Goal: Use online tool/utility: Utilize a website feature to perform a specific function

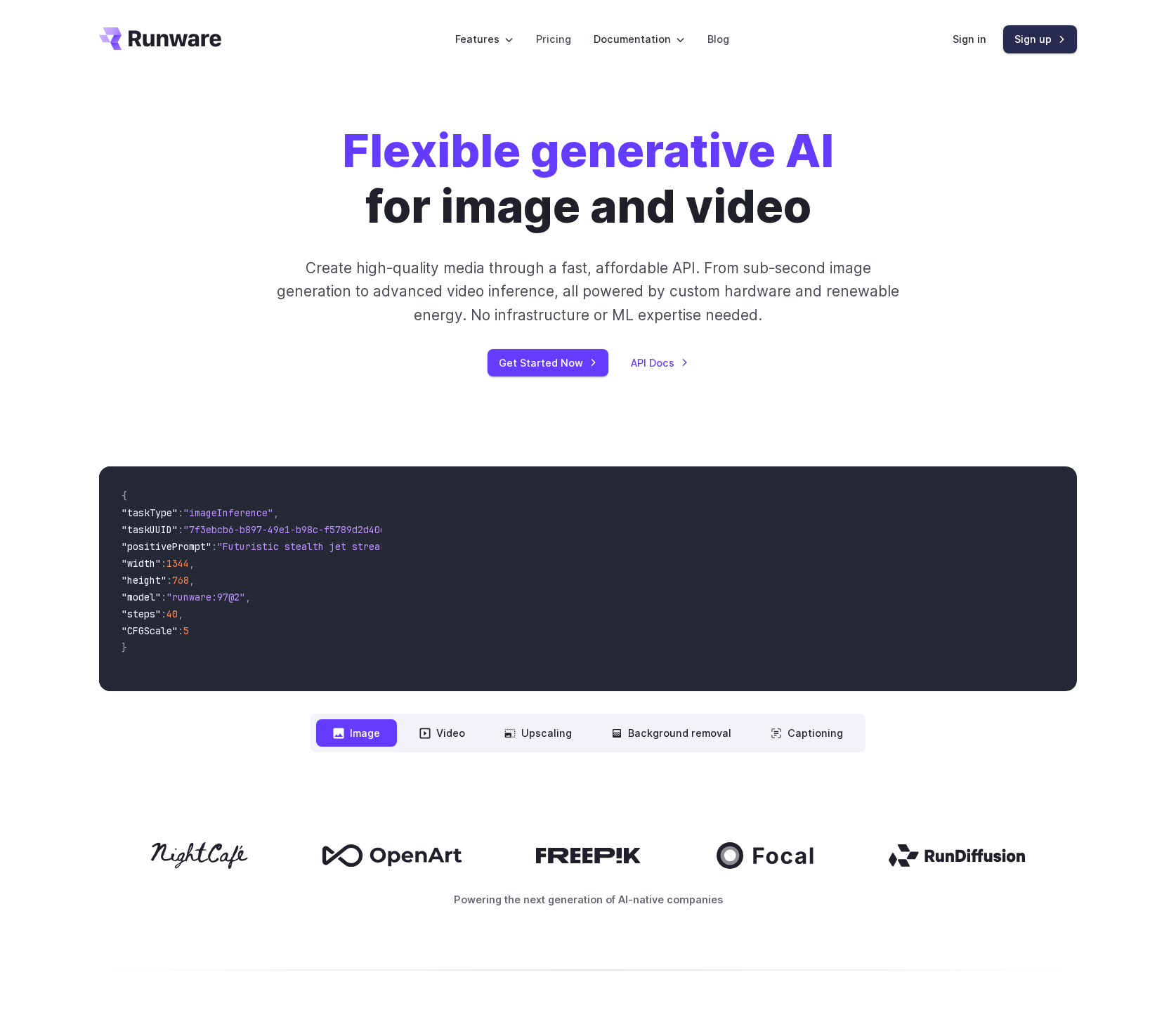
click at [1035, 49] on link "Sign up" at bounding box center [1039, 39] width 74 height 27
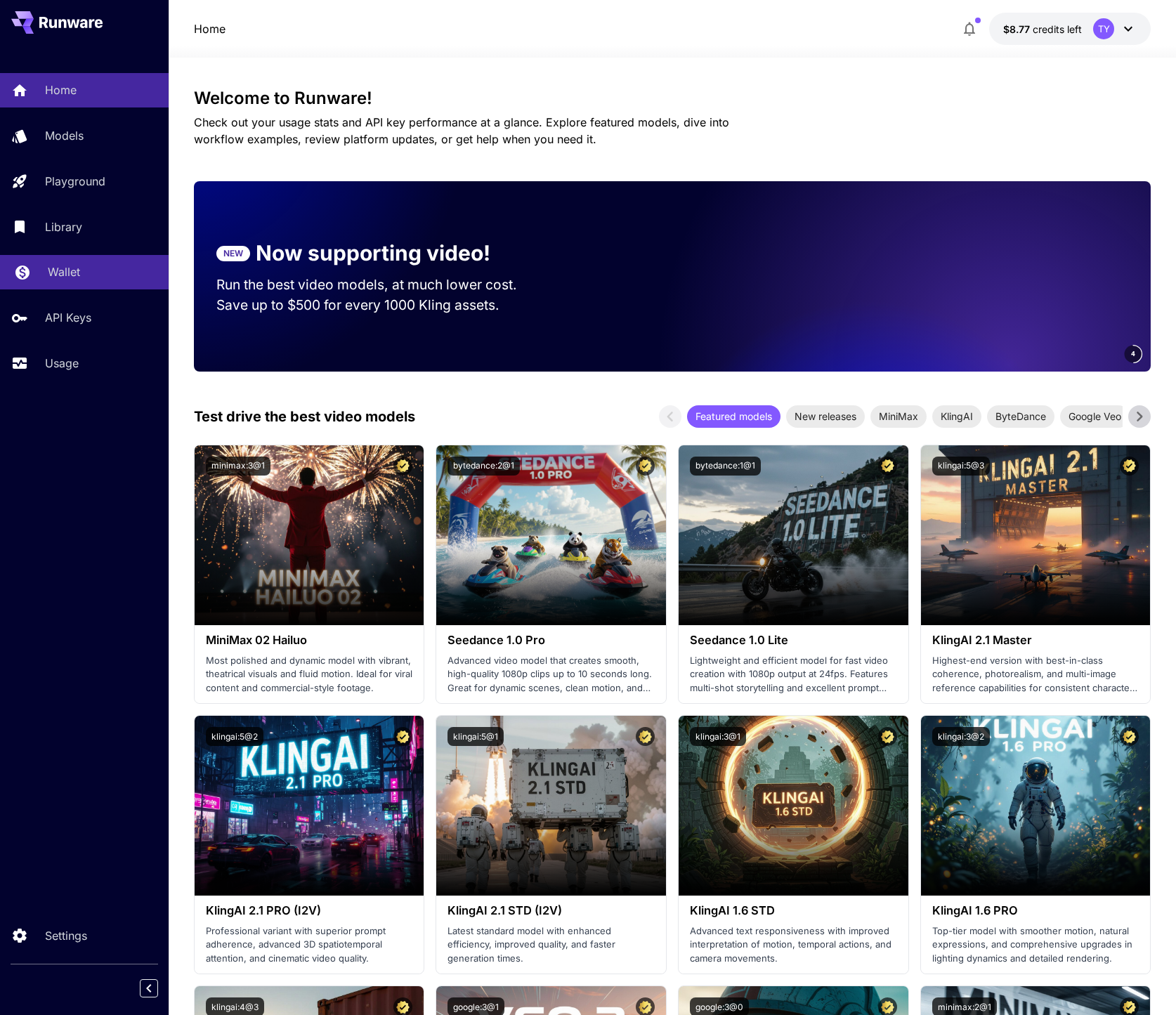
click at [82, 267] on div "Wallet" at bounding box center [103, 272] width 110 height 17
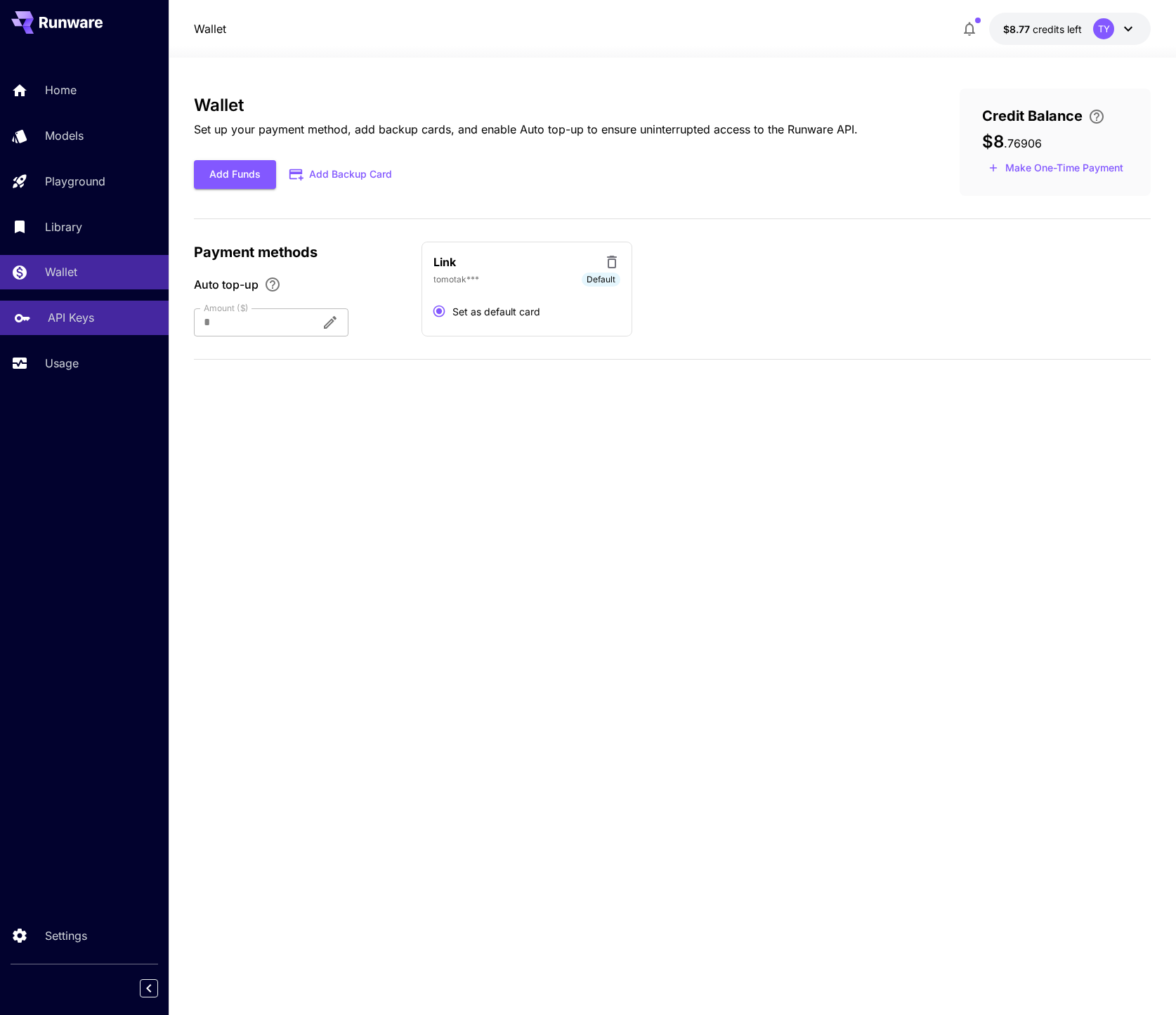
click at [68, 308] on link "API Keys" at bounding box center [84, 318] width 168 height 35
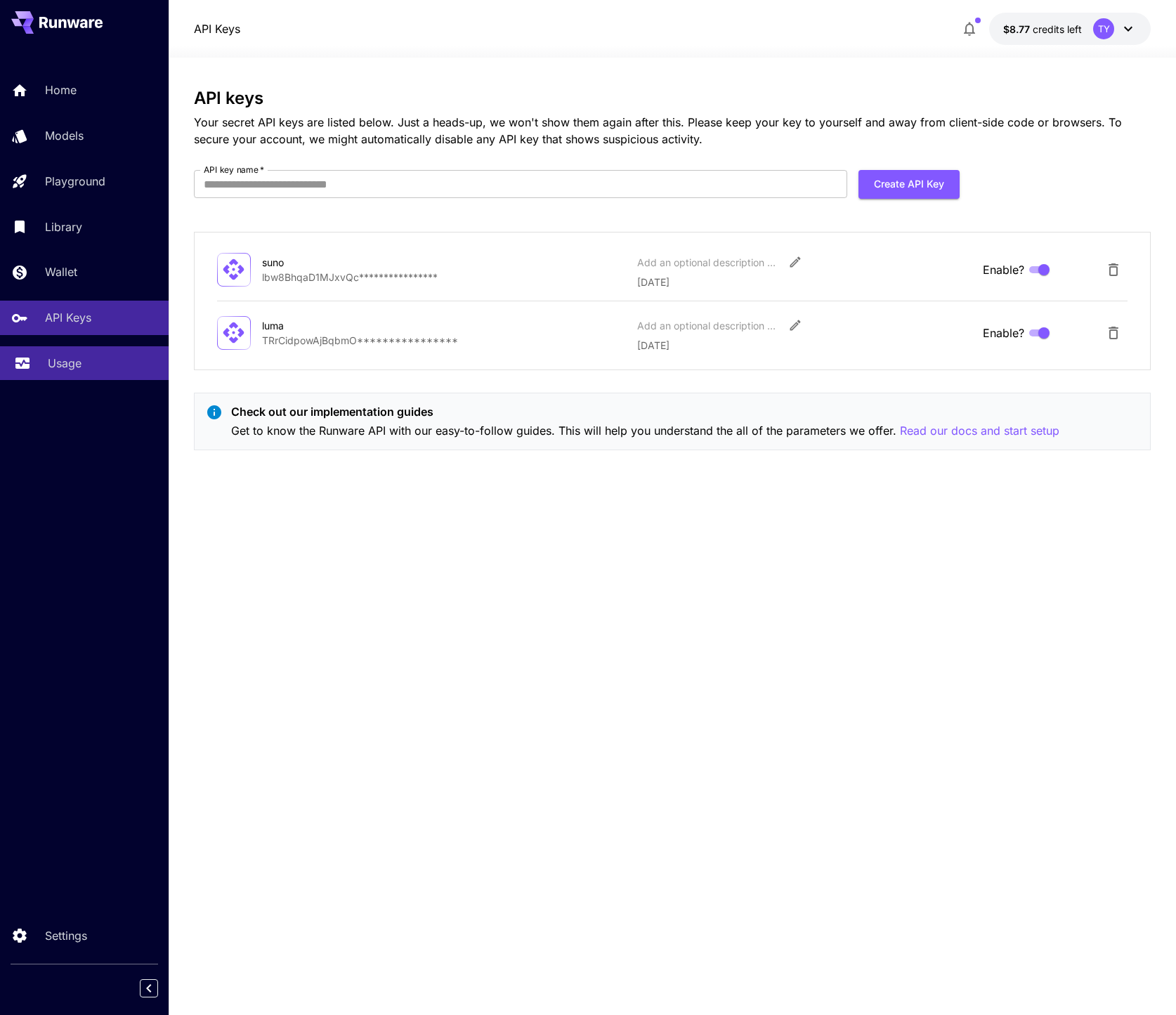
click at [70, 356] on p "Usage" at bounding box center [65, 363] width 34 height 17
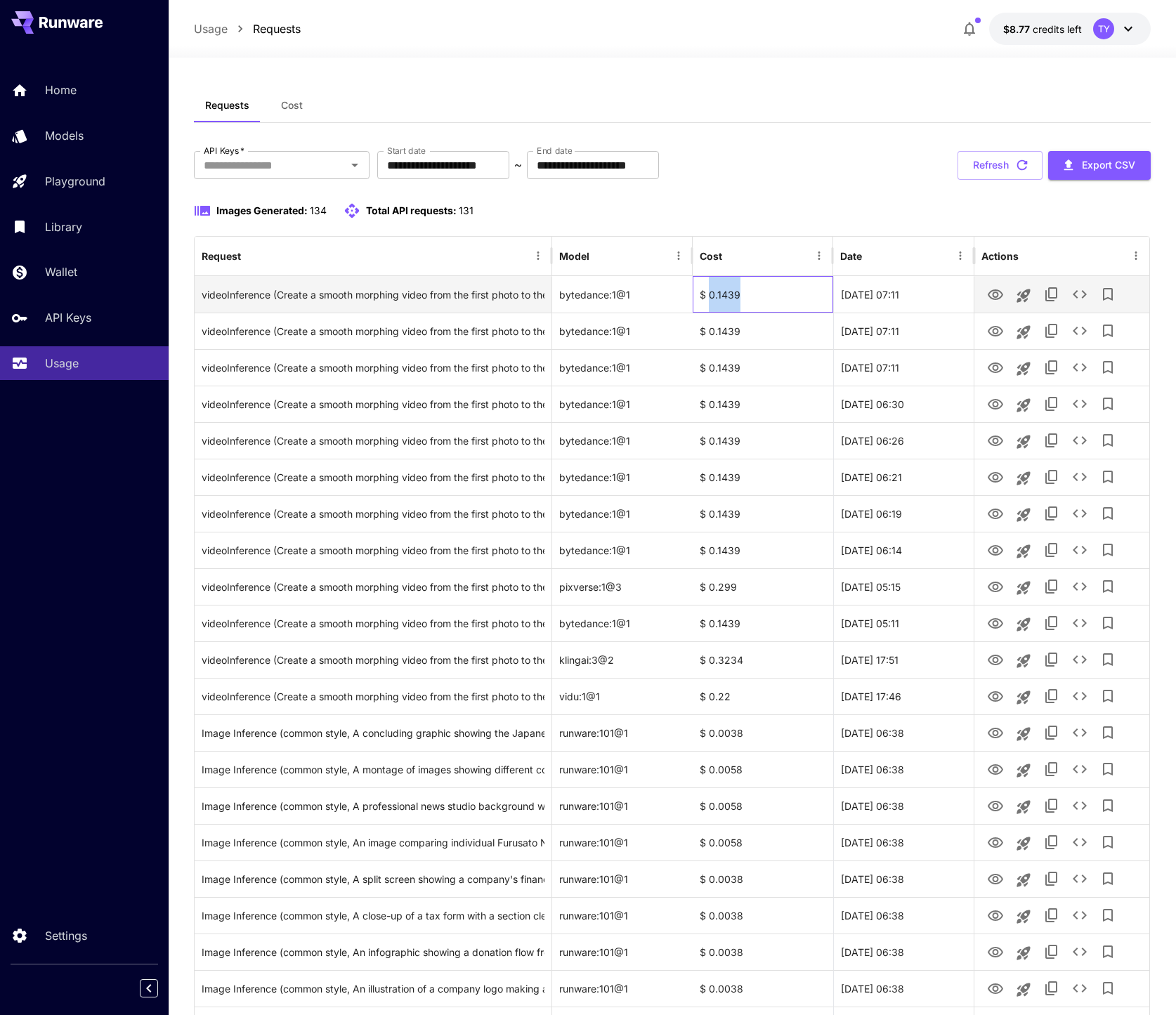
drag, startPoint x: 750, startPoint y: 298, endPoint x: 708, endPoint y: 297, distance: 42.0
click at [708, 297] on div "$ 0.1439" at bounding box center [762, 294] width 140 height 37
copy div "0.1439"
click at [759, 305] on div "$ 0.1439" at bounding box center [762, 294] width 140 height 37
drag, startPoint x: 742, startPoint y: 294, endPoint x: 701, endPoint y: 294, distance: 41.0
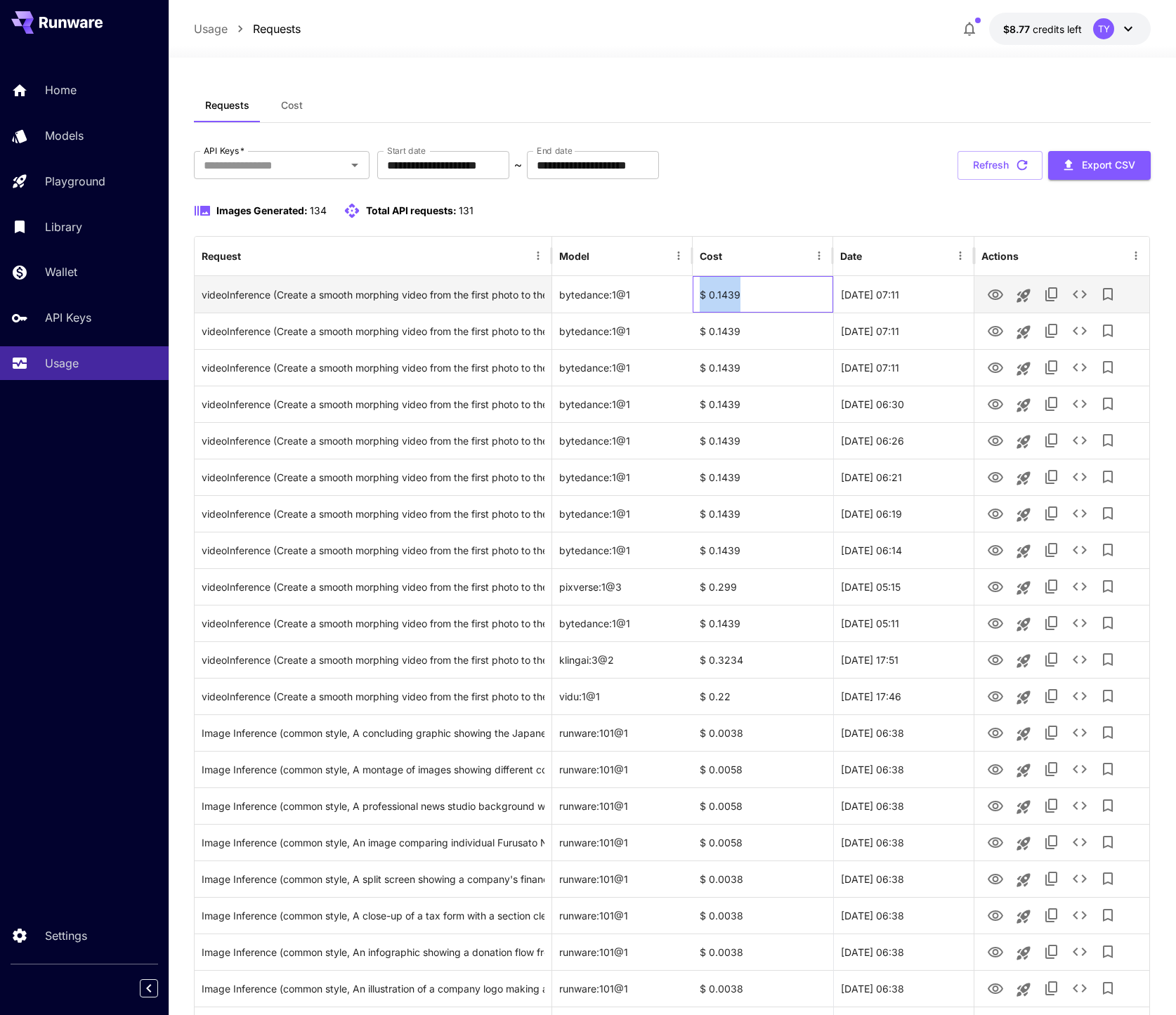
click at [701, 294] on div "$ 0.1439" at bounding box center [762, 294] width 140 height 37
copy div "$ 0.1439"
click at [760, 287] on div "$ 0.1439" at bounding box center [762, 294] width 140 height 37
drag, startPoint x: 759, startPoint y: 294, endPoint x: 703, endPoint y: 294, distance: 56.0
click at [703, 294] on div "$ 0.1439" at bounding box center [762, 294] width 140 height 37
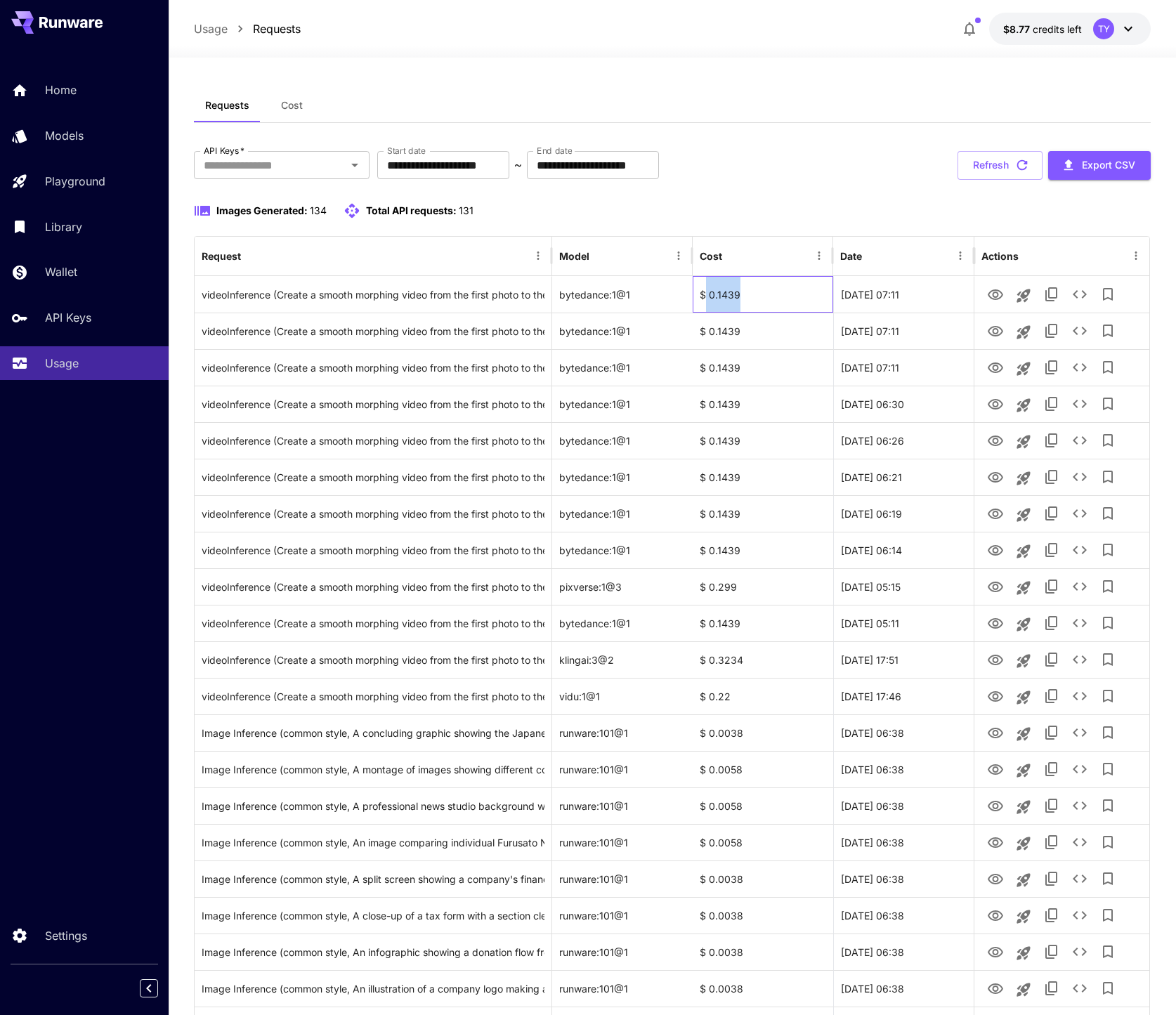
copy div "0.1439"
click at [74, 32] on button at bounding box center [57, 23] width 92 height 23
click at [39, 29] on button at bounding box center [57, 23] width 92 height 23
click at [85, 127] on p "Models" at bounding box center [67, 136] width 39 height 17
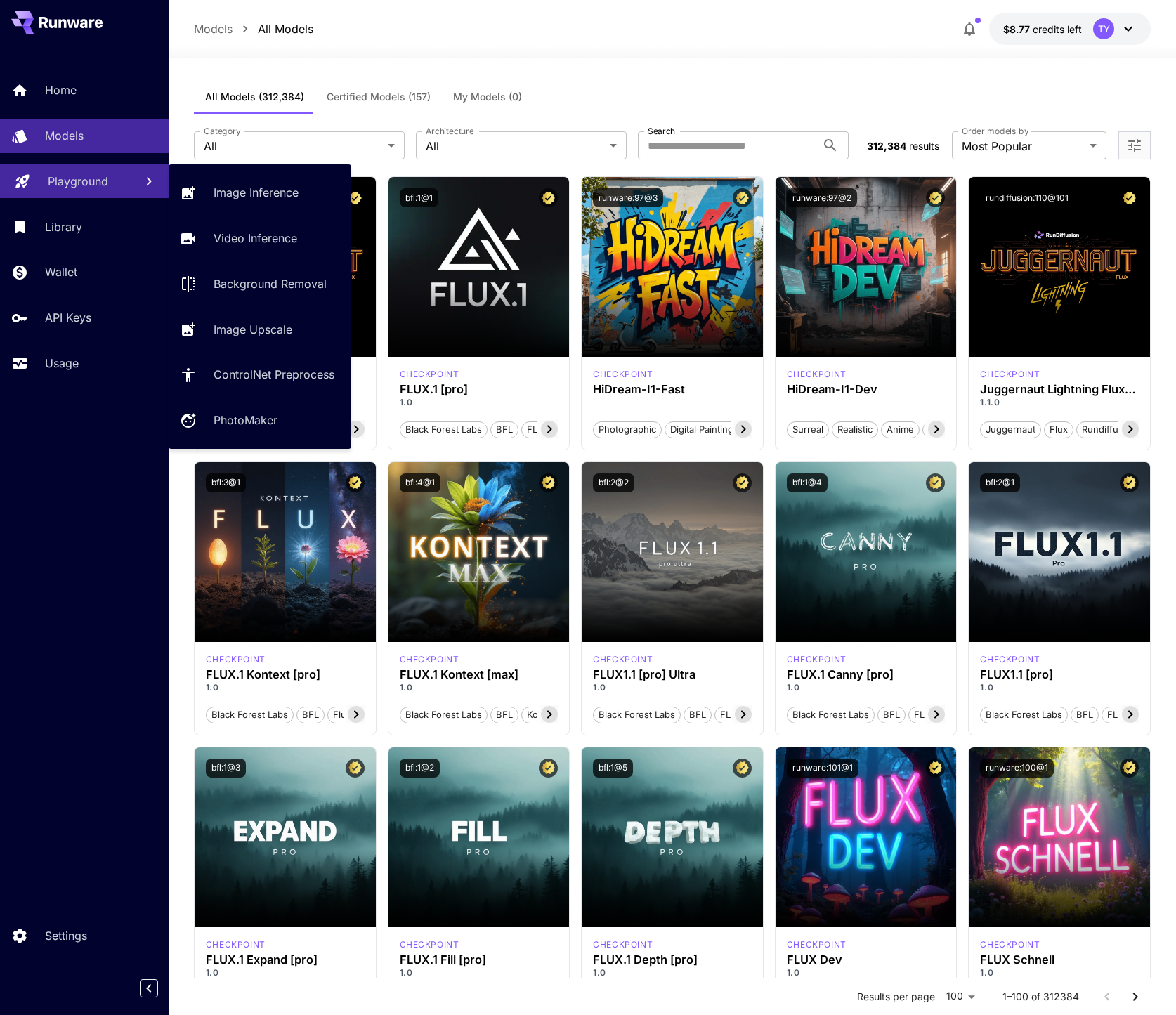
click at [93, 170] on link "Playground" at bounding box center [84, 181] width 168 height 35
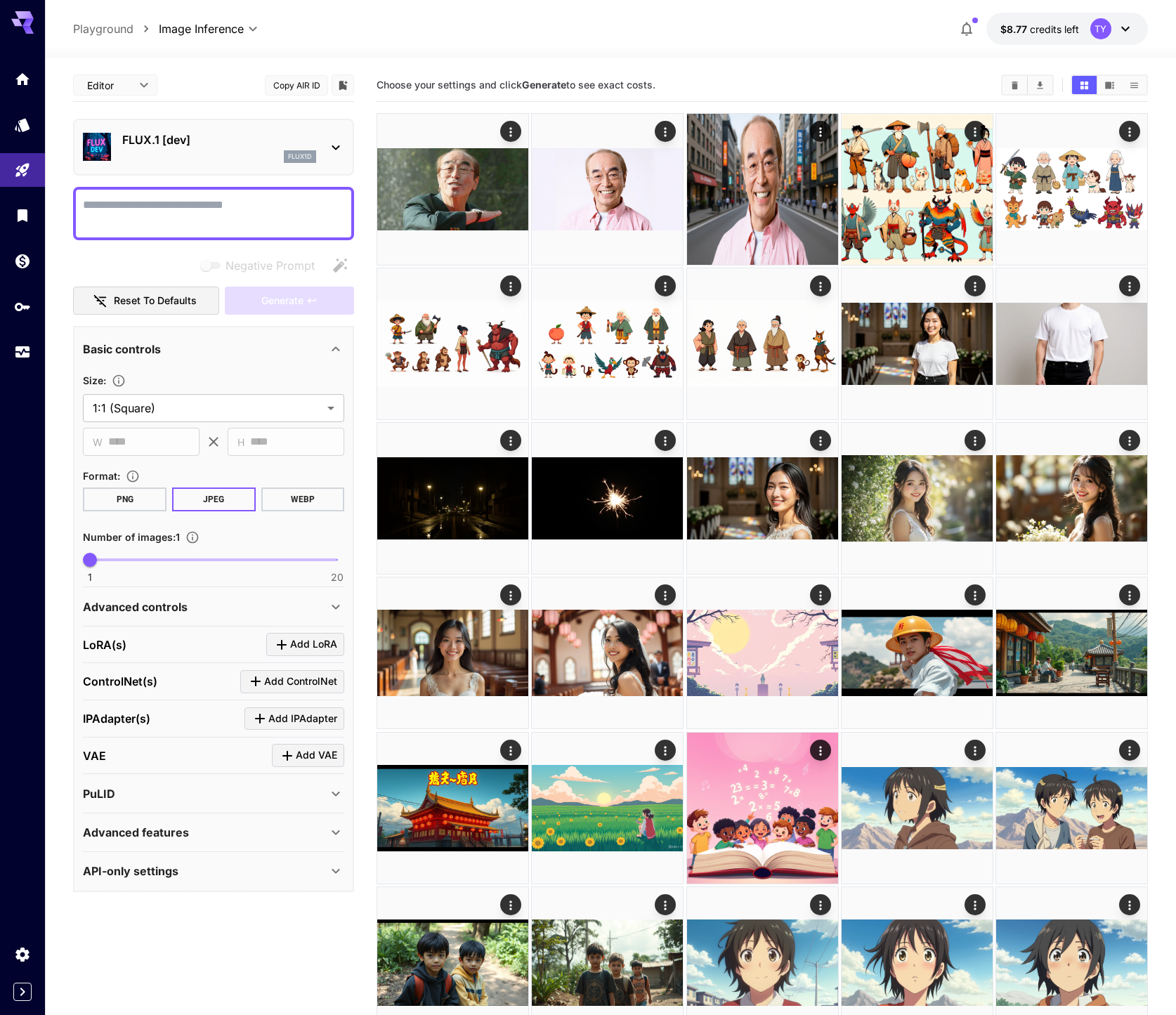
click at [192, 141] on p "FLUX.1 [dev]" at bounding box center [219, 139] width 194 height 17
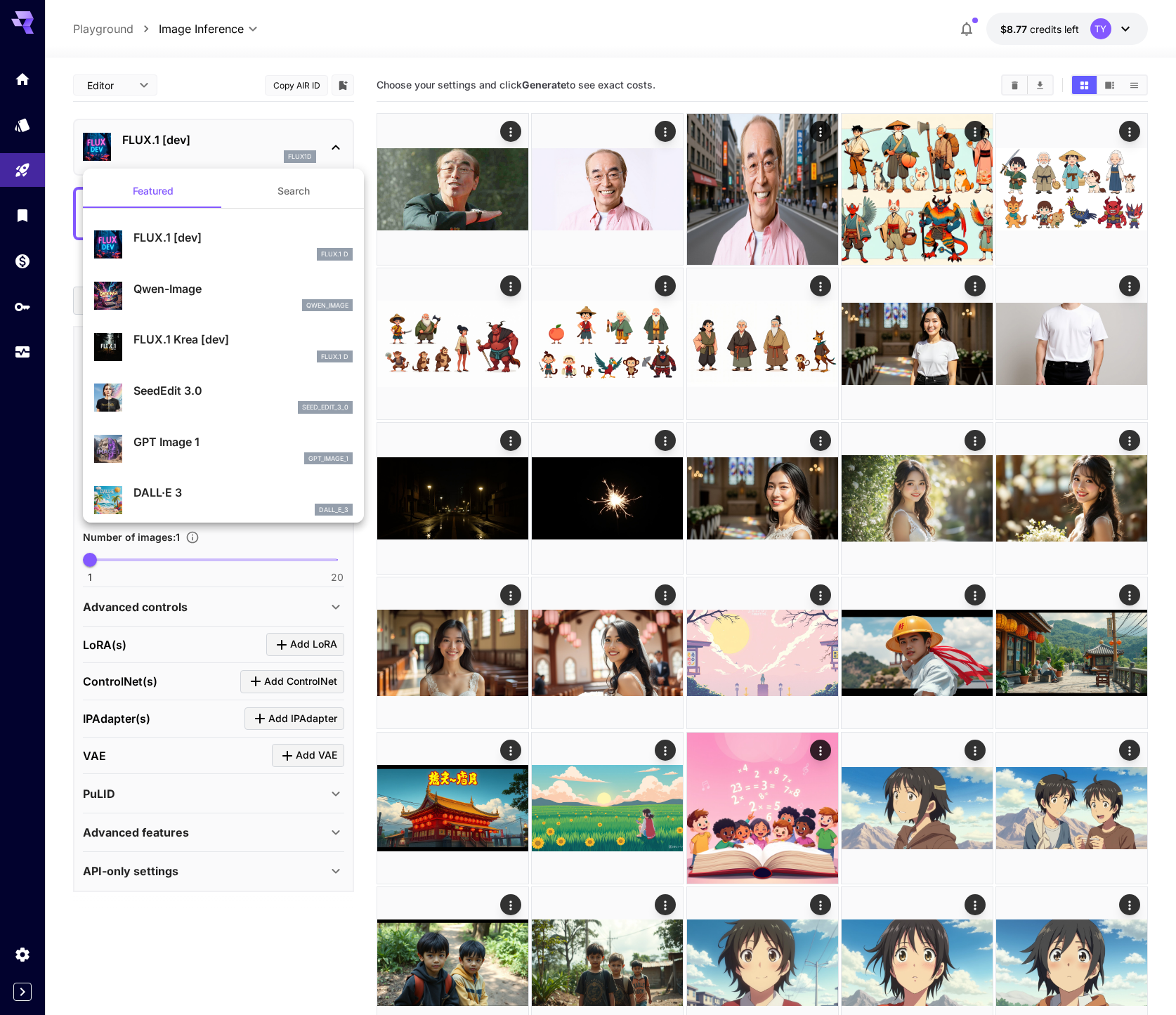
click at [167, 89] on div at bounding box center [588, 507] width 1176 height 1015
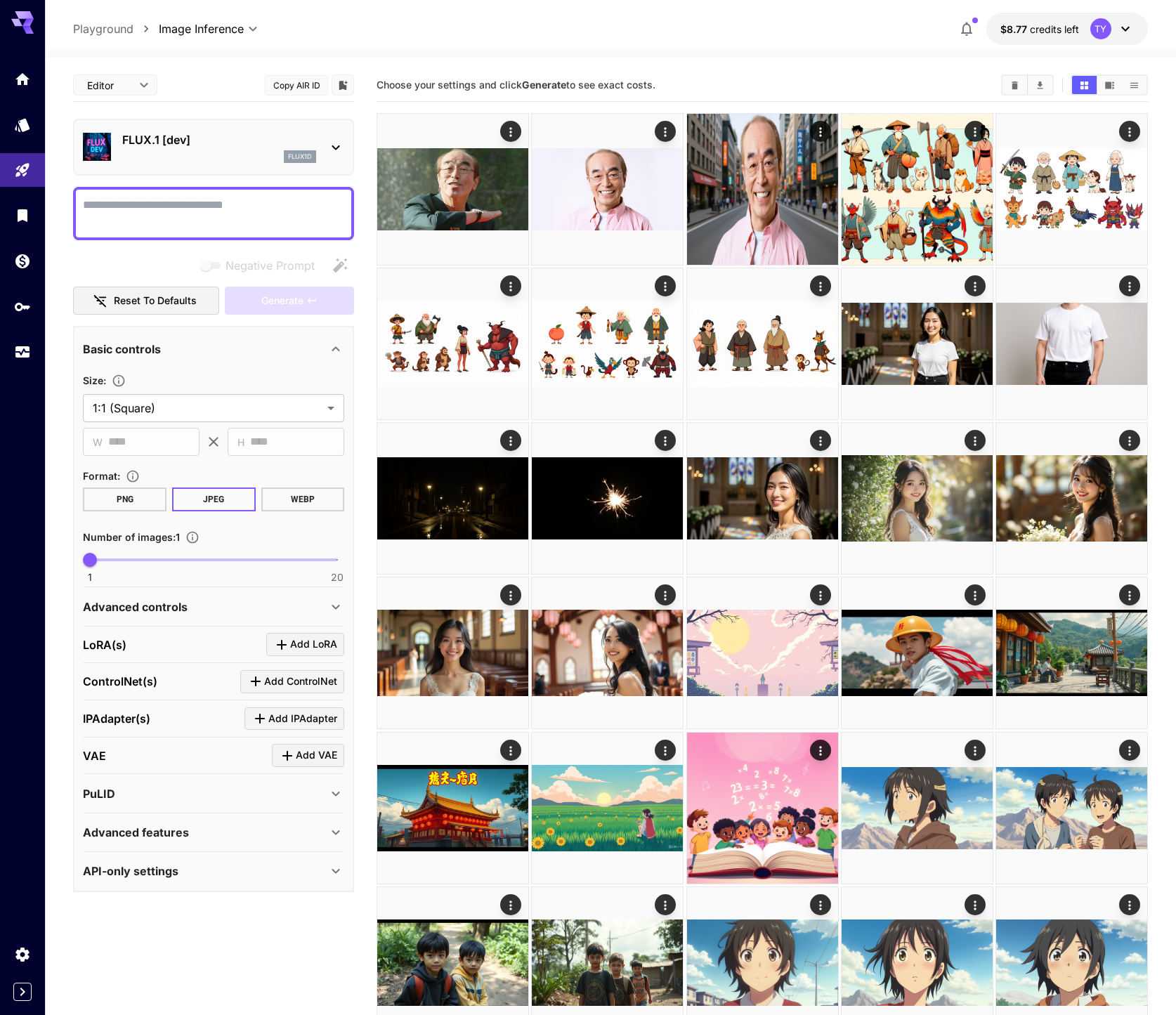
click at [208, 41] on div at bounding box center [611, 49] width 1131 height 17
click at [208, 25] on body "**********" at bounding box center [588, 695] width 1176 height 1390
click at [208, 76] on span "Video Inference" at bounding box center [213, 80] width 121 height 17
type input "**********"
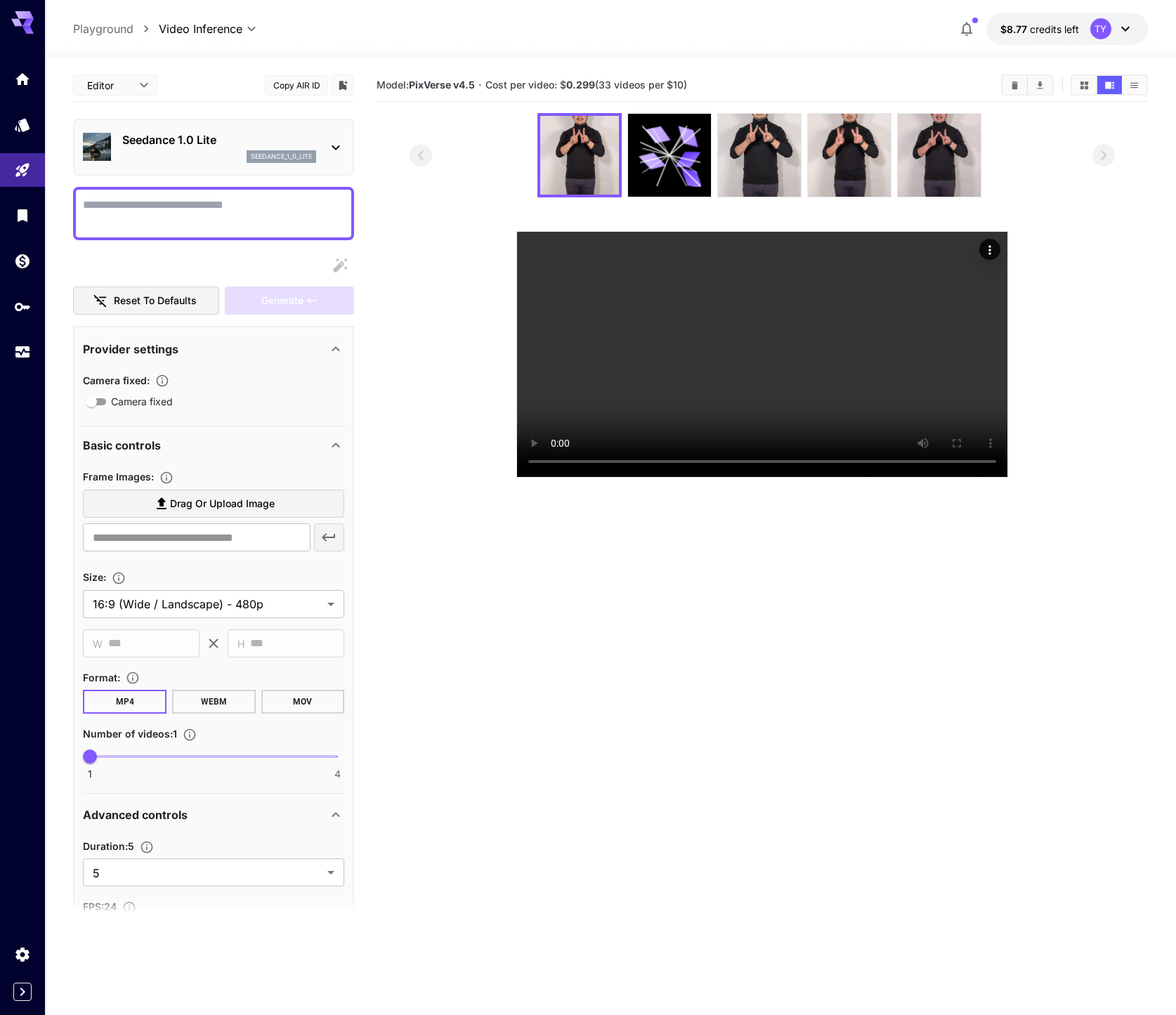
click at [168, 154] on div "seedance_1_0_lite" at bounding box center [219, 156] width 194 height 13
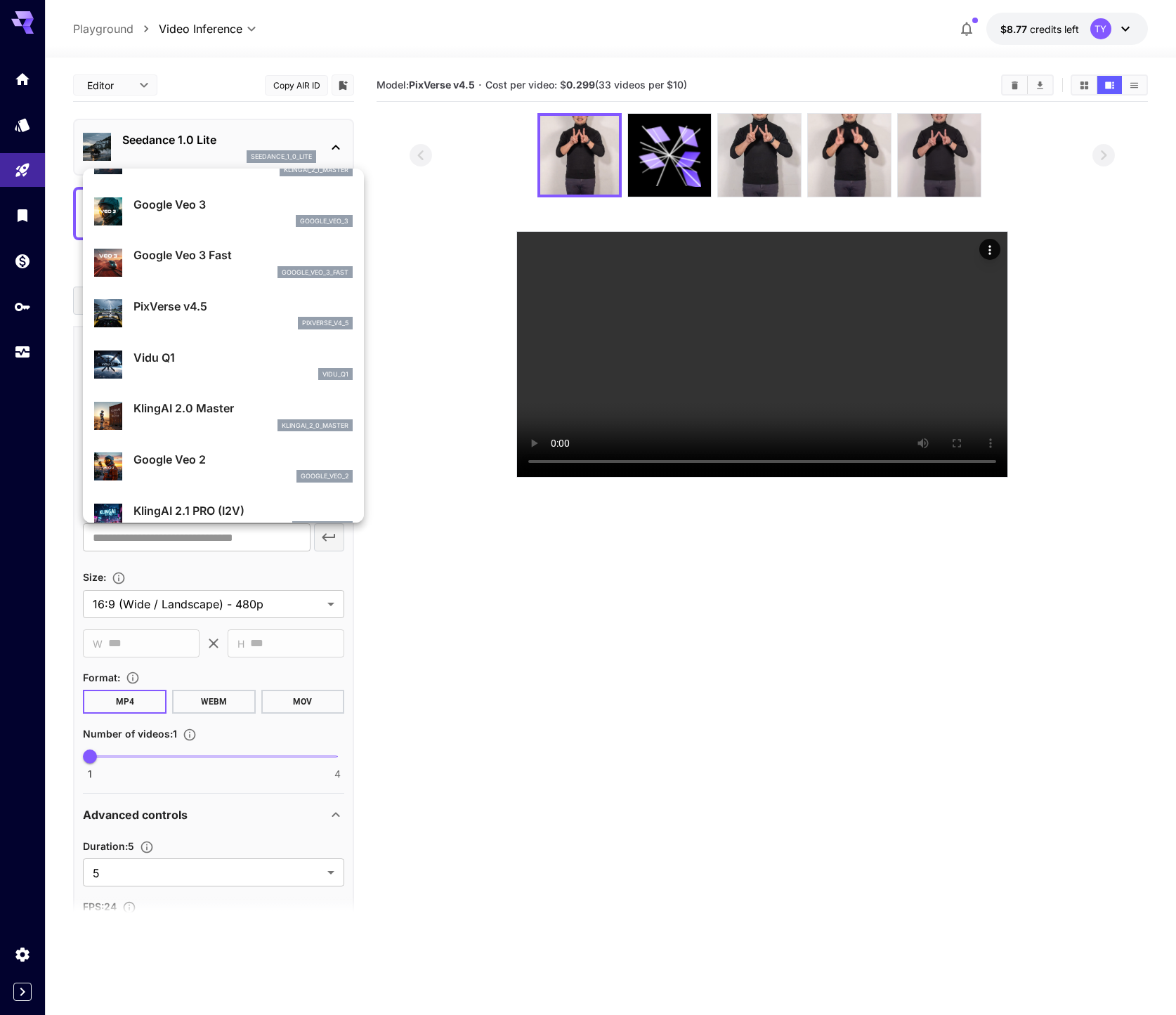
scroll to position [239, 0]
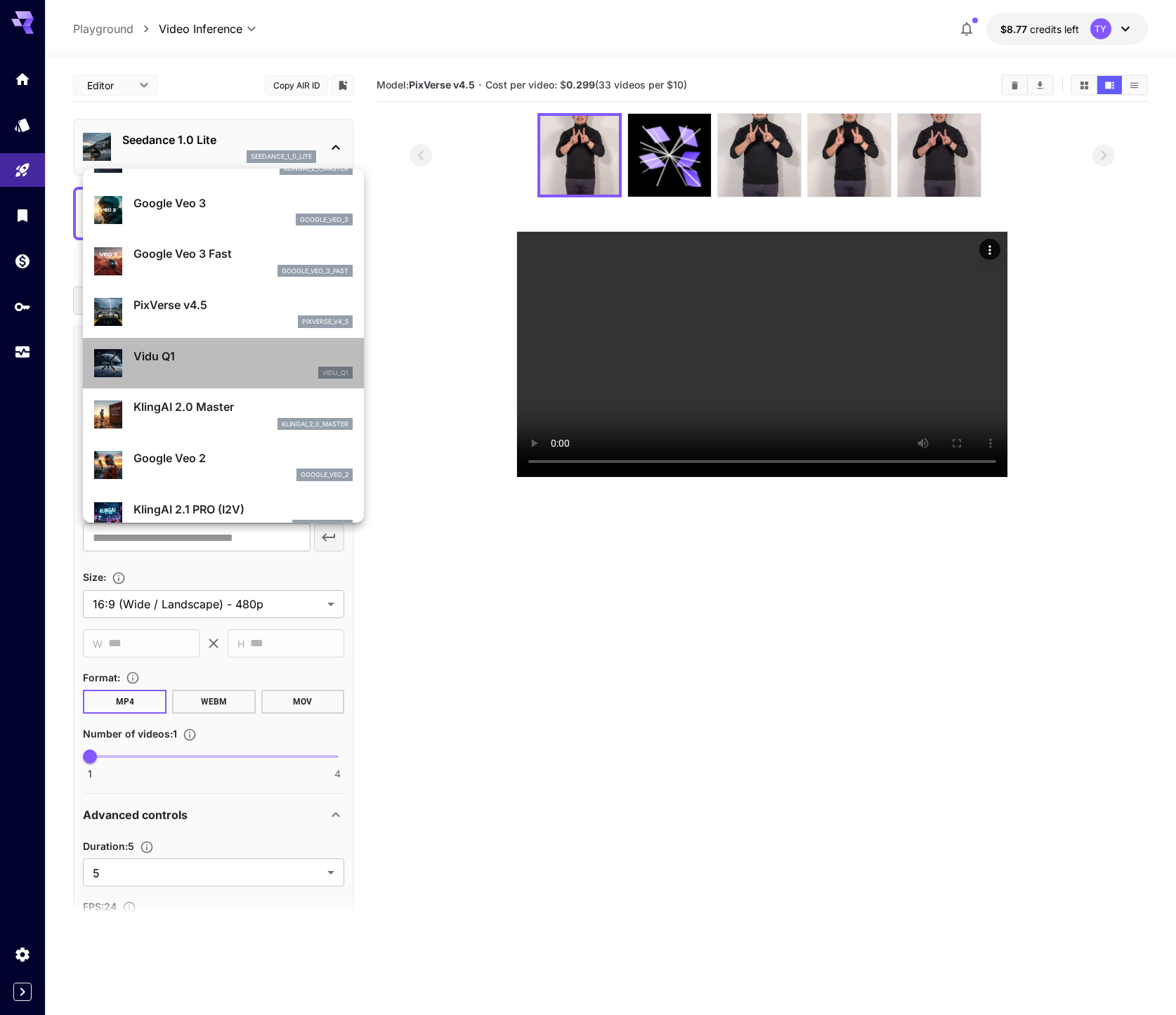
click at [173, 367] on div "vidu_q1" at bounding box center [242, 373] width 219 height 13
type input "**********"
type input "****"
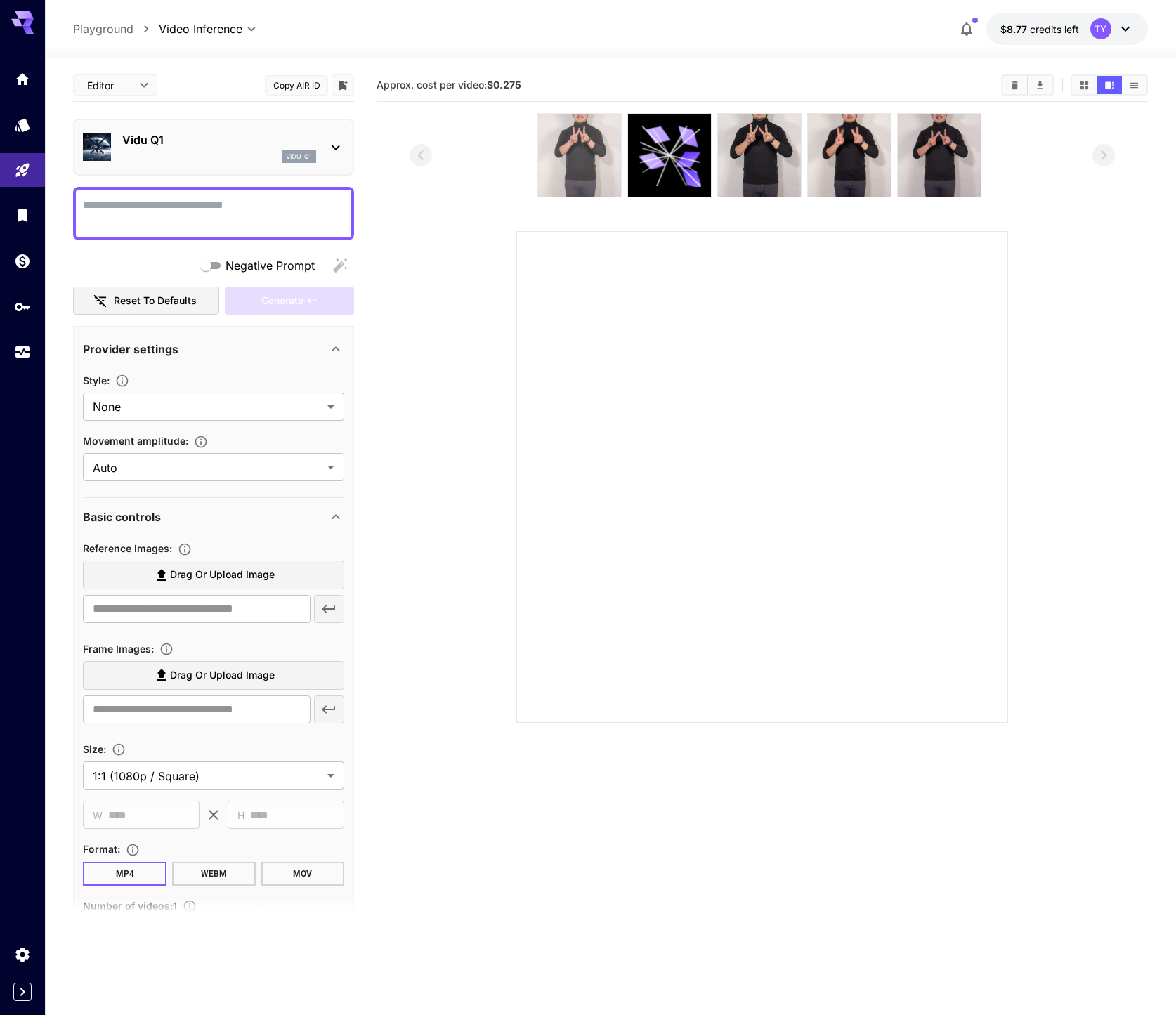
click at [595, 161] on img at bounding box center [580, 156] width 83 height 83
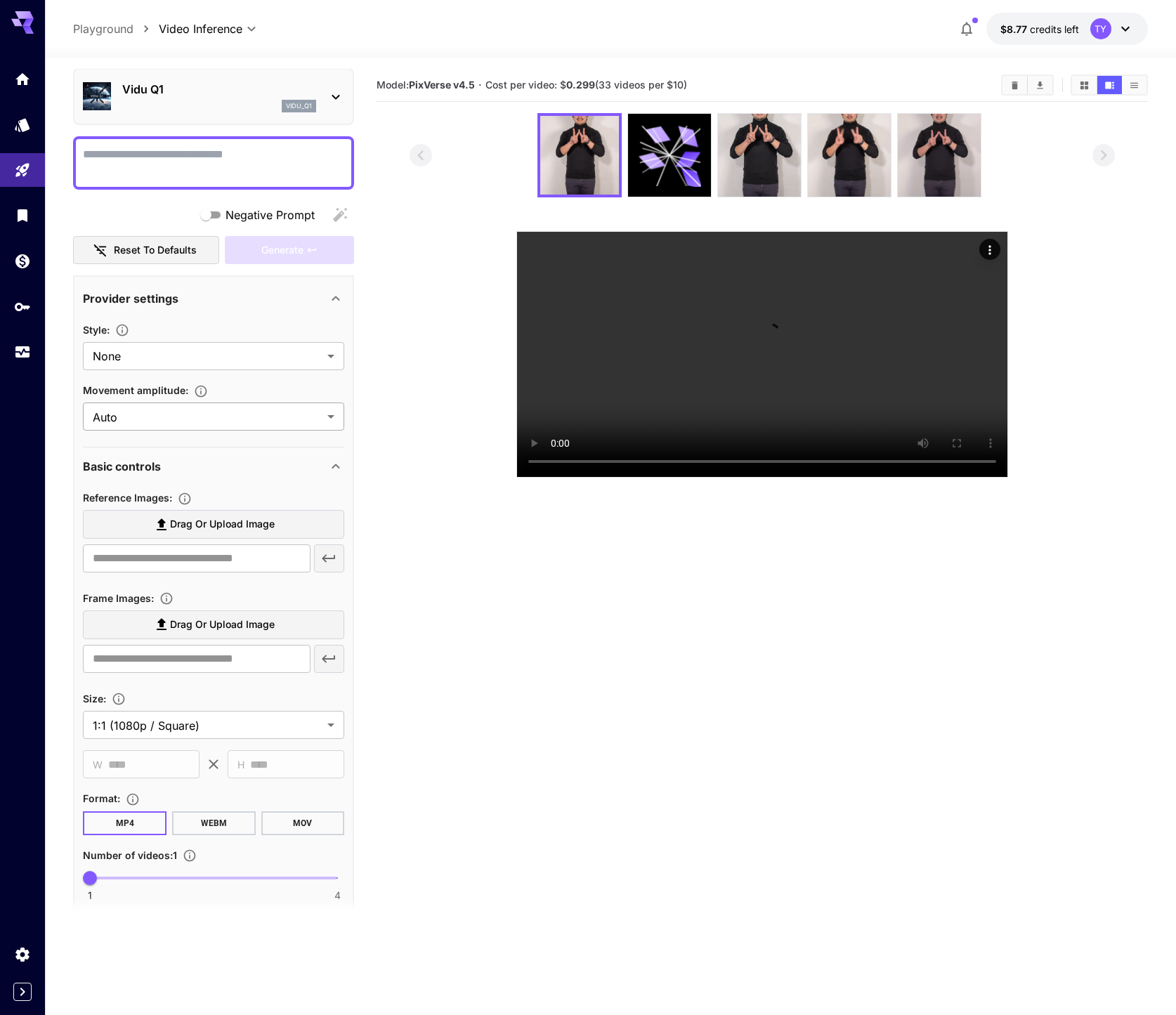
scroll to position [0, 0]
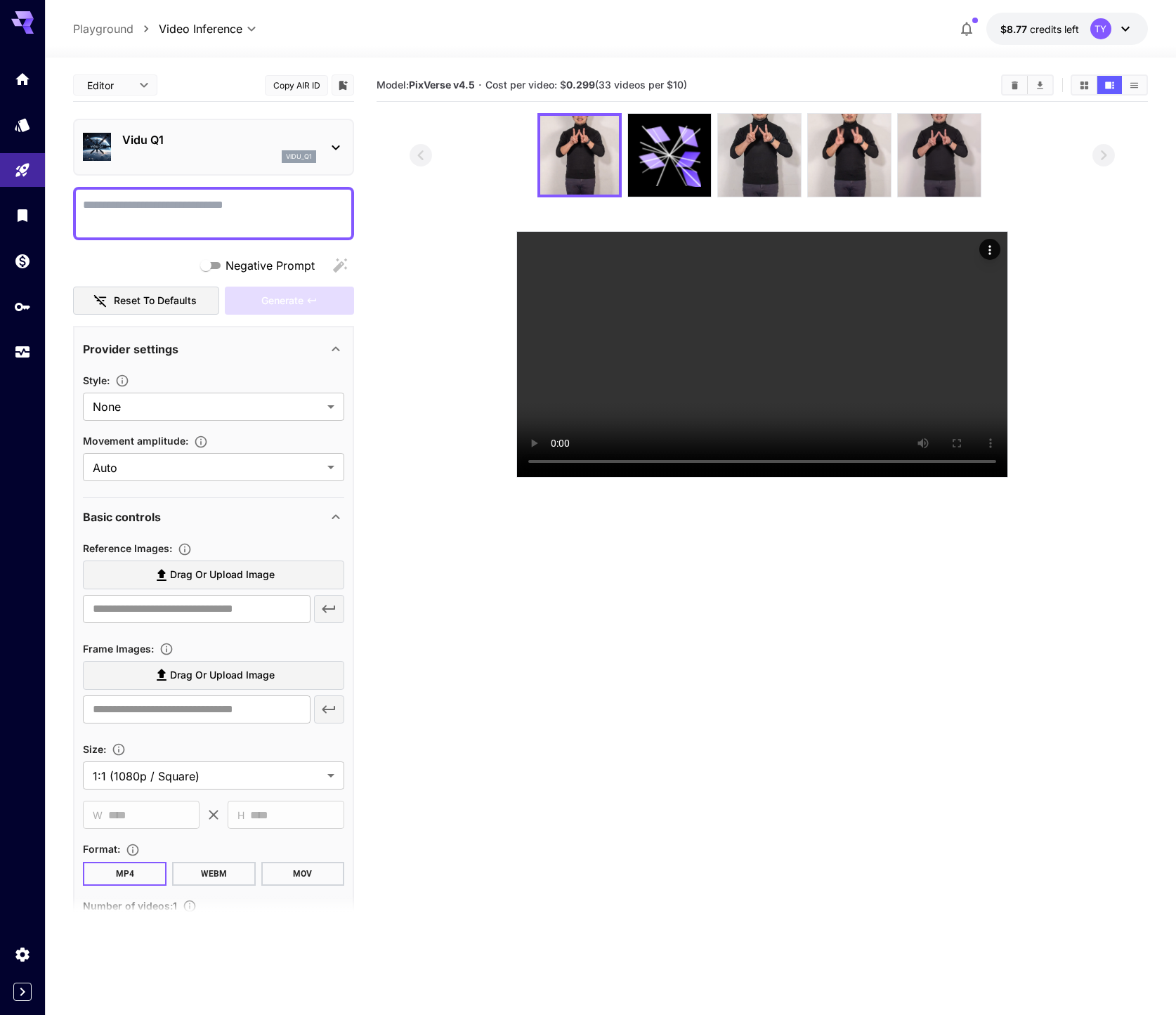
click at [146, 145] on p "Vidu Q1" at bounding box center [219, 139] width 194 height 17
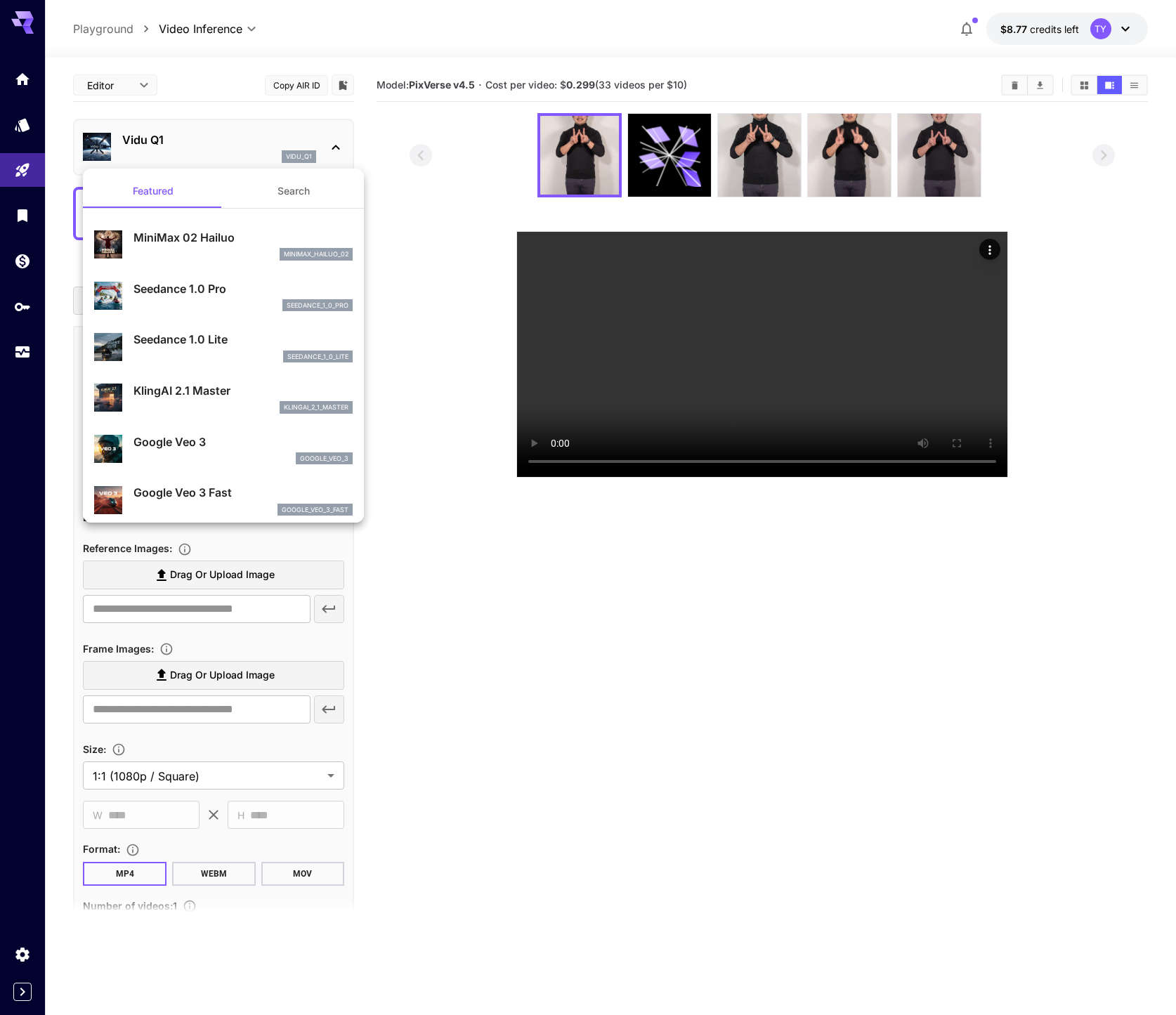
click at [770, 158] on div at bounding box center [588, 507] width 1176 height 1015
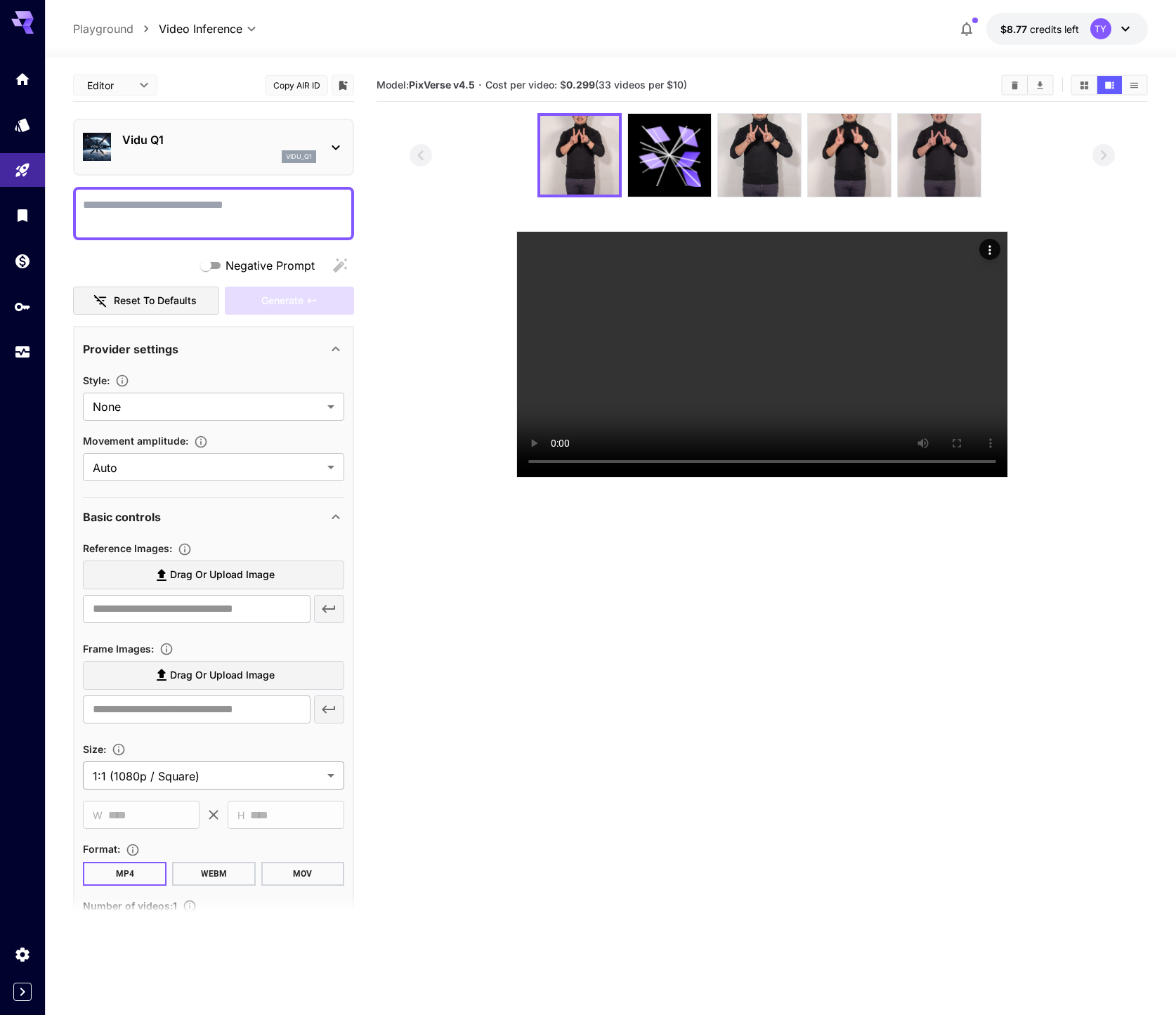
click at [315, 781] on body "**********" at bounding box center [588, 563] width 1176 height 1126
click at [434, 709] on div at bounding box center [588, 507] width 1176 height 1015
drag, startPoint x: 568, startPoint y: 83, endPoint x: 595, endPoint y: 83, distance: 27.0
click at [595, 83] on span "Cost per video: $ 0.299 (33 videos per $10)" at bounding box center [586, 85] width 201 height 12
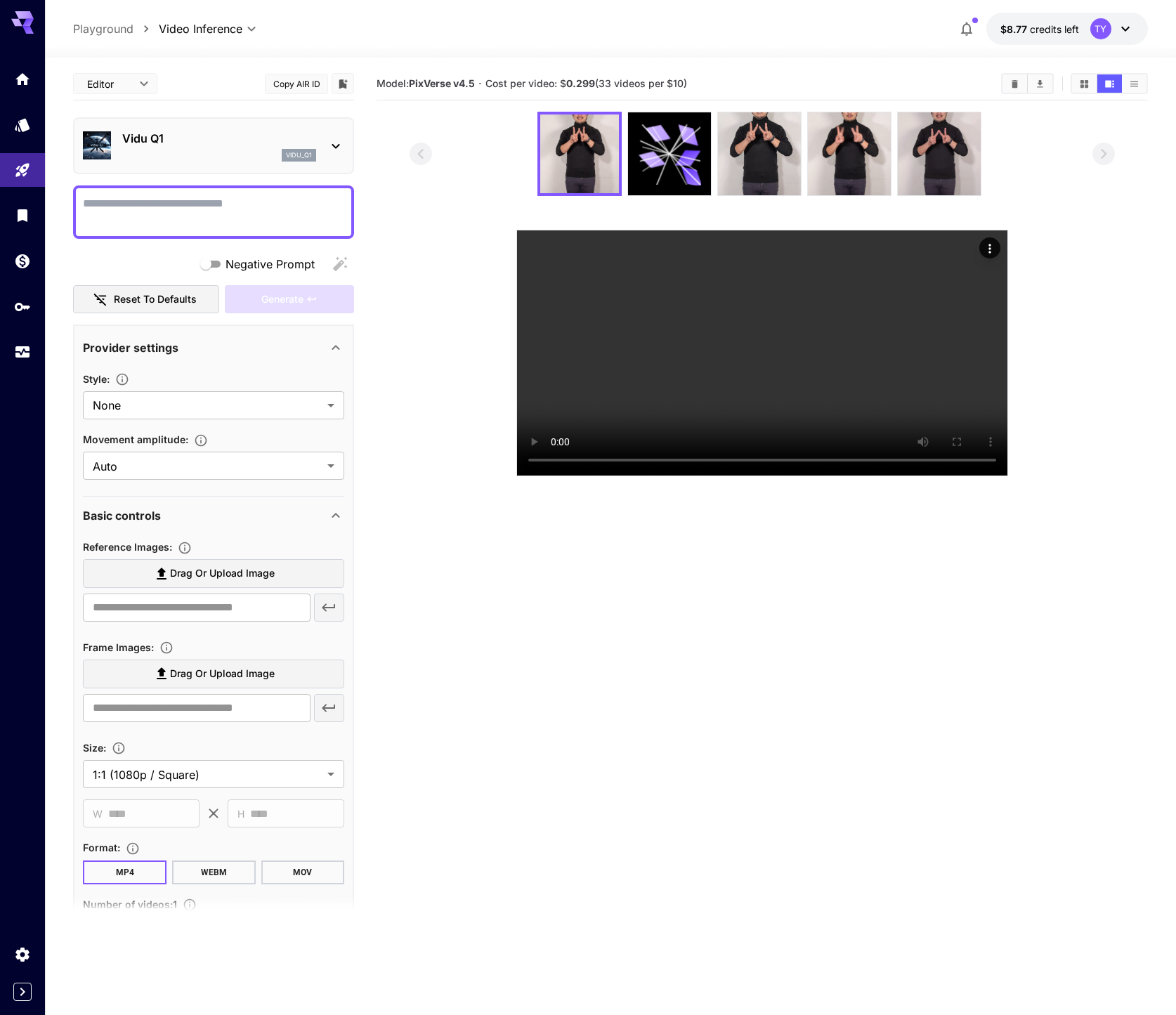
click at [161, 127] on div "Vidu Q1 vidu_q1" at bounding box center [213, 146] width 261 height 43
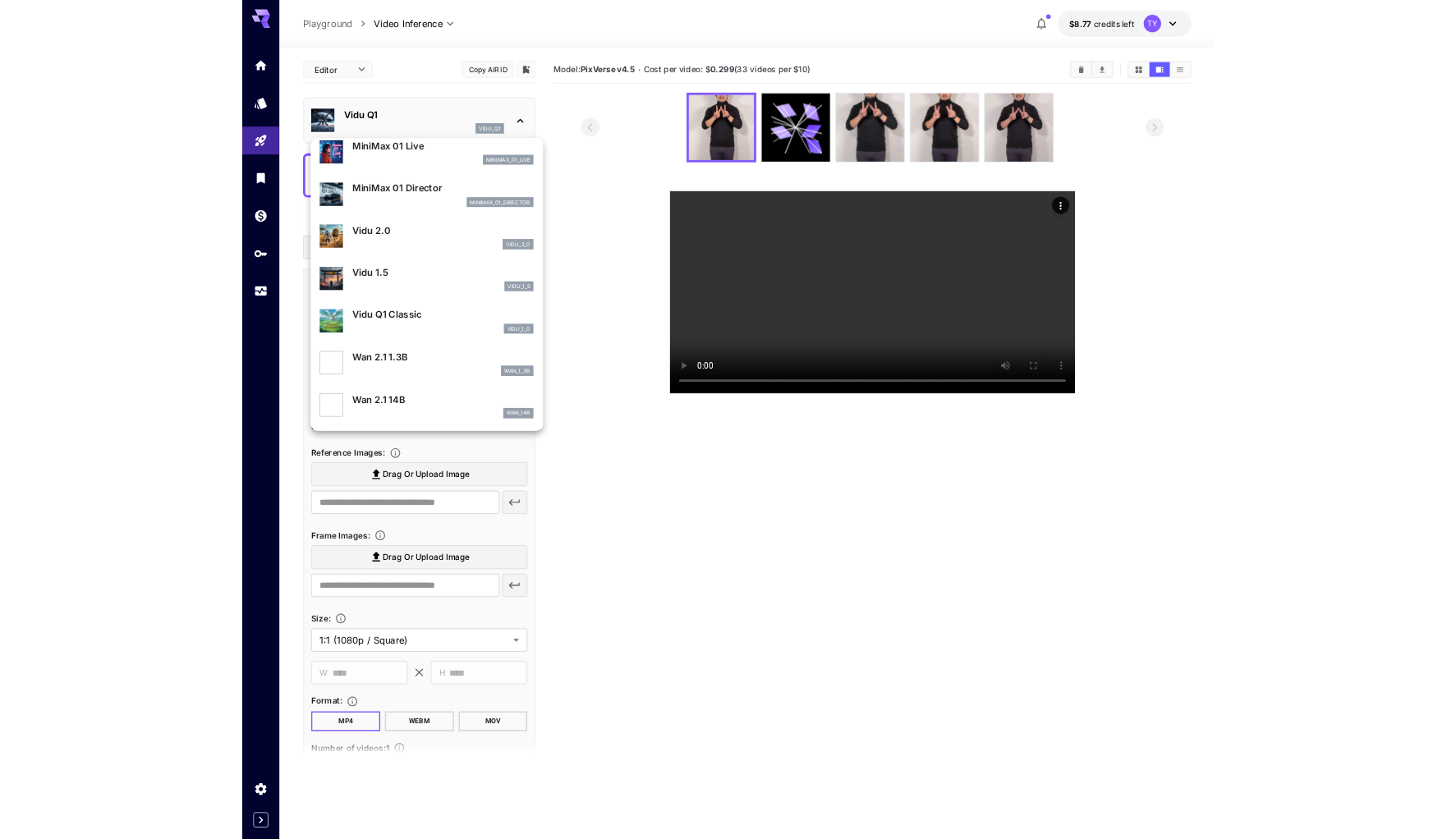
scroll to position [0, 0]
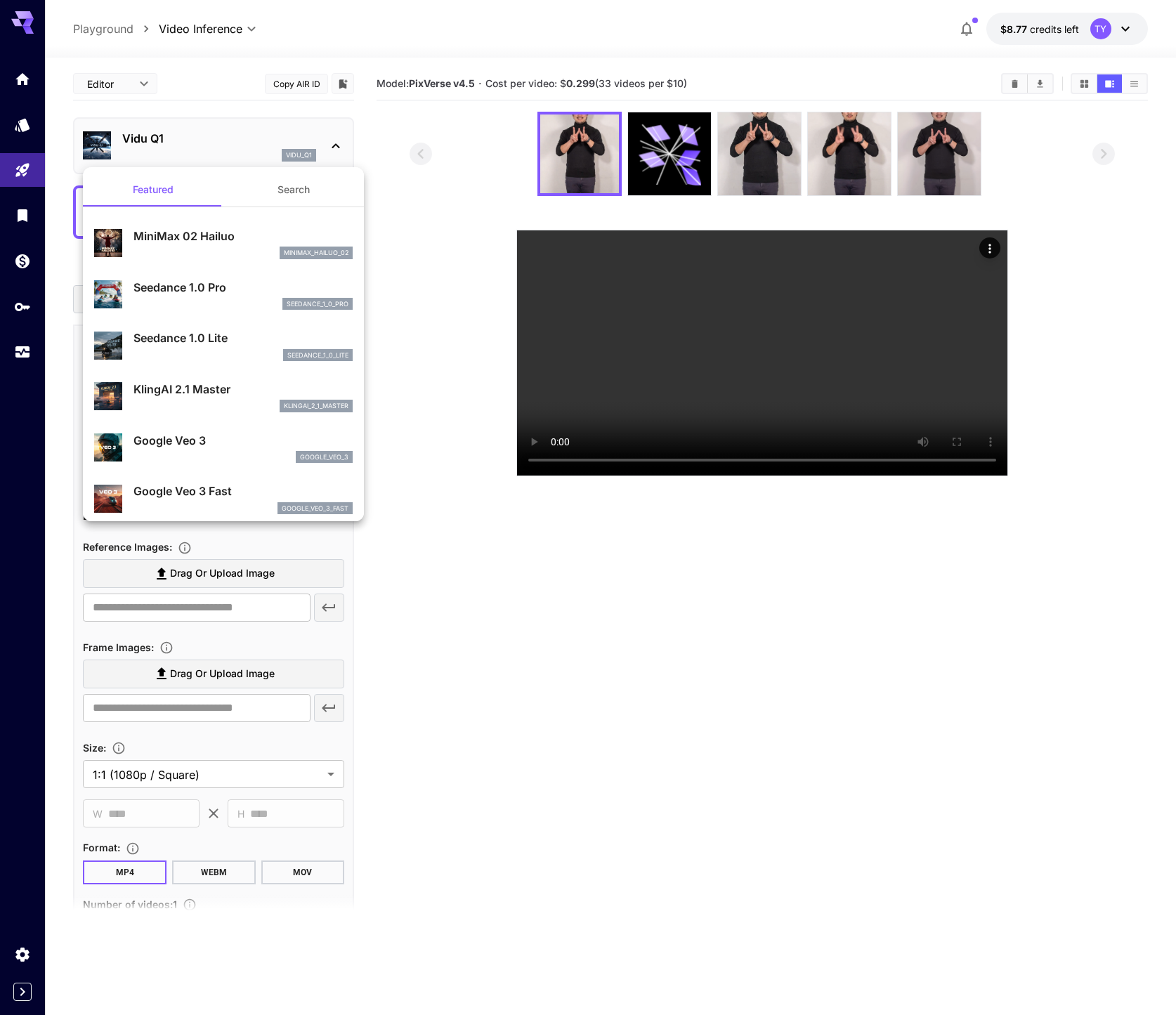
click at [467, 241] on div at bounding box center [588, 507] width 1176 height 1015
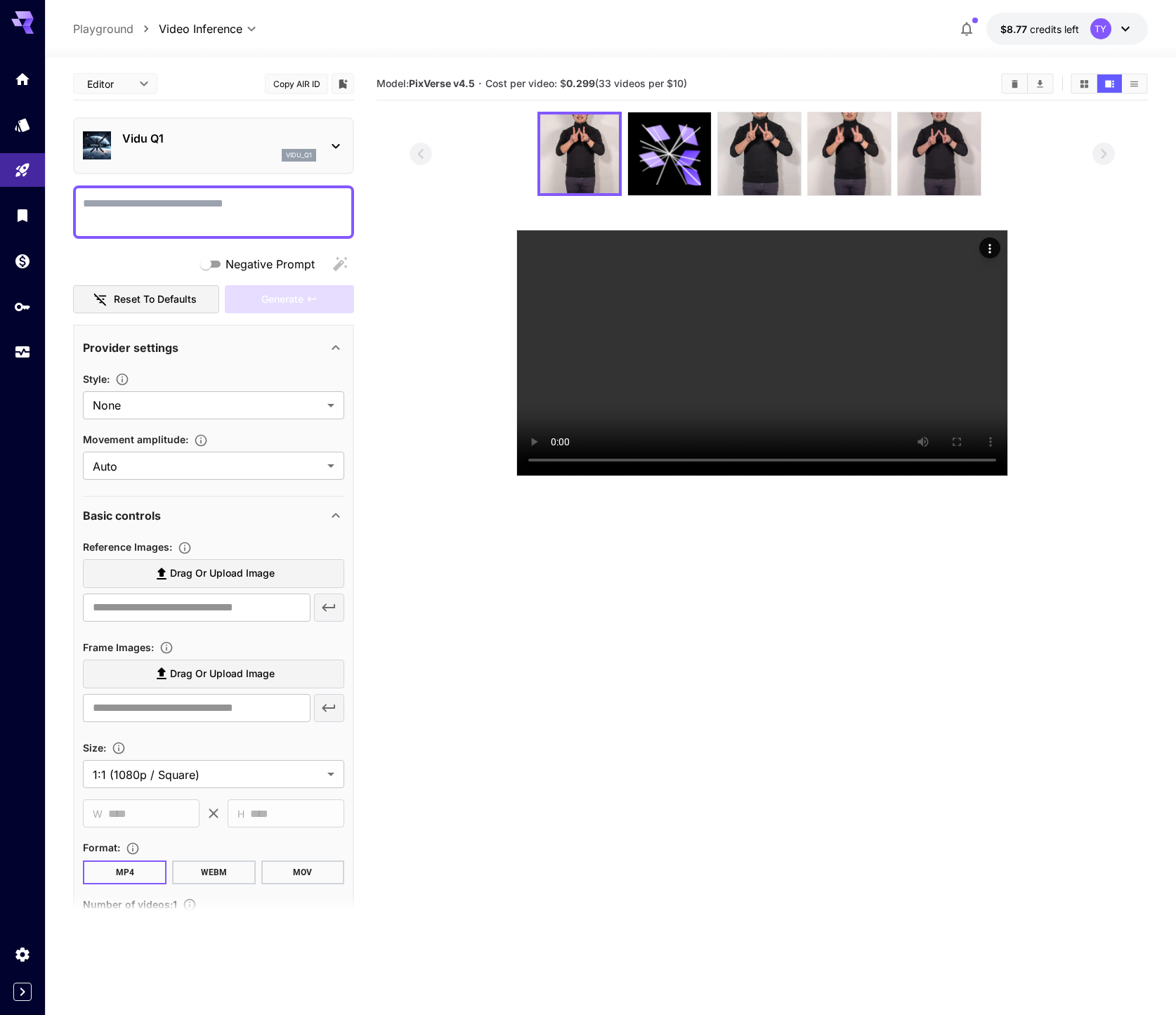
click at [1115, 476] on section at bounding box center [762, 294] width 771 height 365
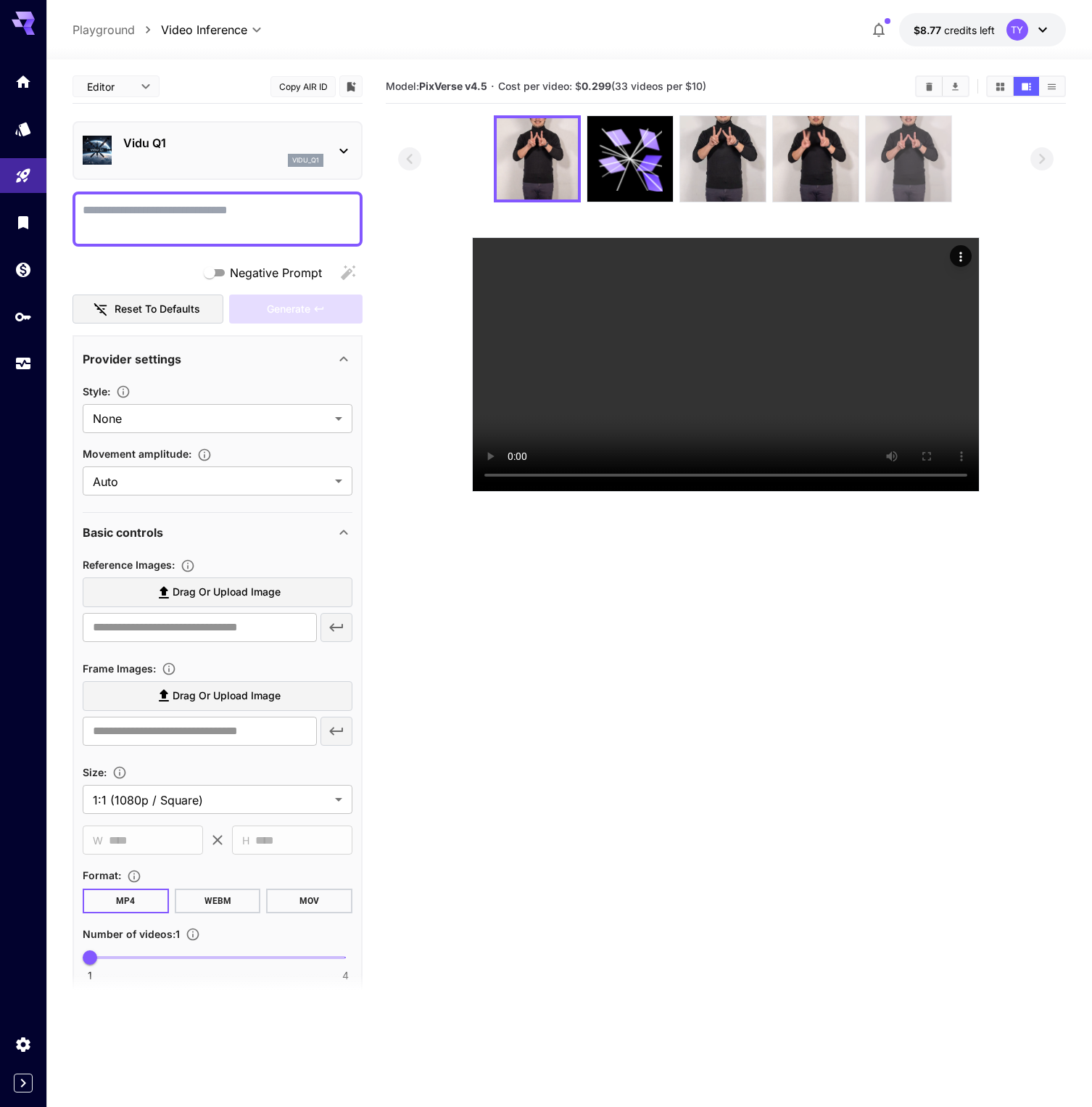
click at [894, 169] on img at bounding box center [909, 159] width 86 height 86
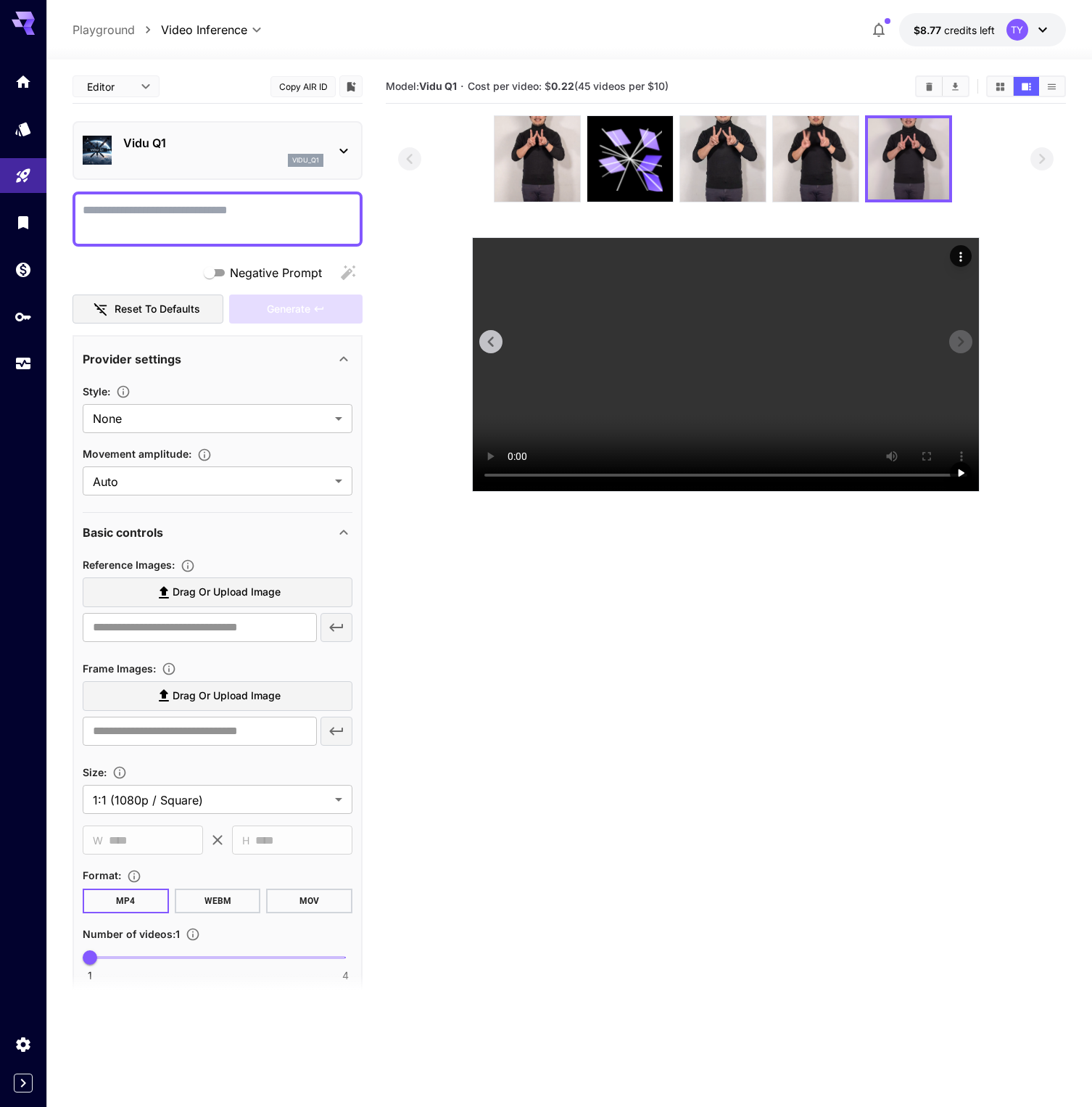
click at [709, 491] on video at bounding box center [726, 364] width 506 height 253
click at [829, 201] on img at bounding box center [816, 159] width 86 height 86
click at [728, 483] on video at bounding box center [726, 364] width 506 height 253
click at [801, 491] on video at bounding box center [726, 364] width 506 height 253
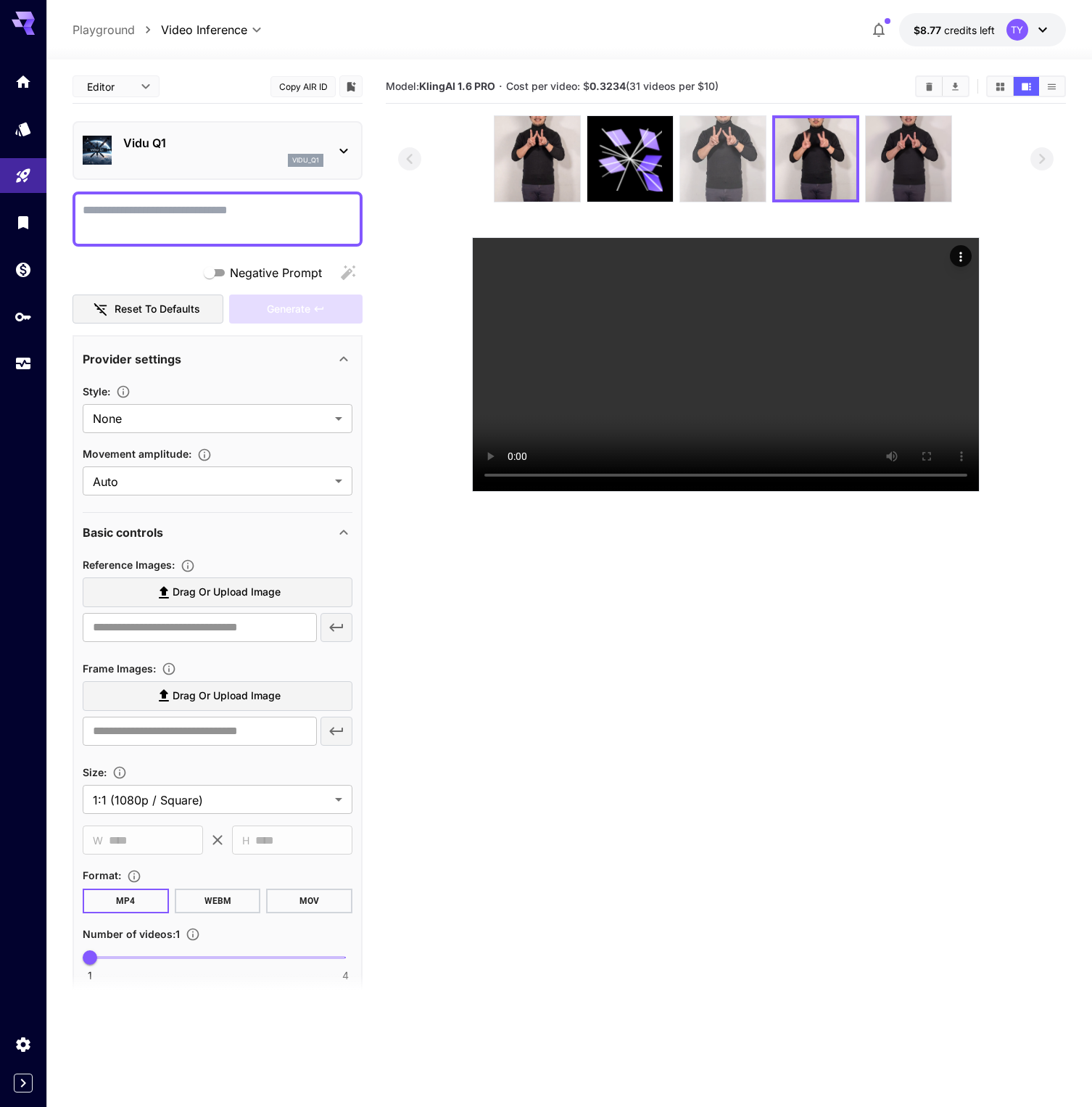
click at [741, 164] on img at bounding box center [723, 159] width 86 height 86
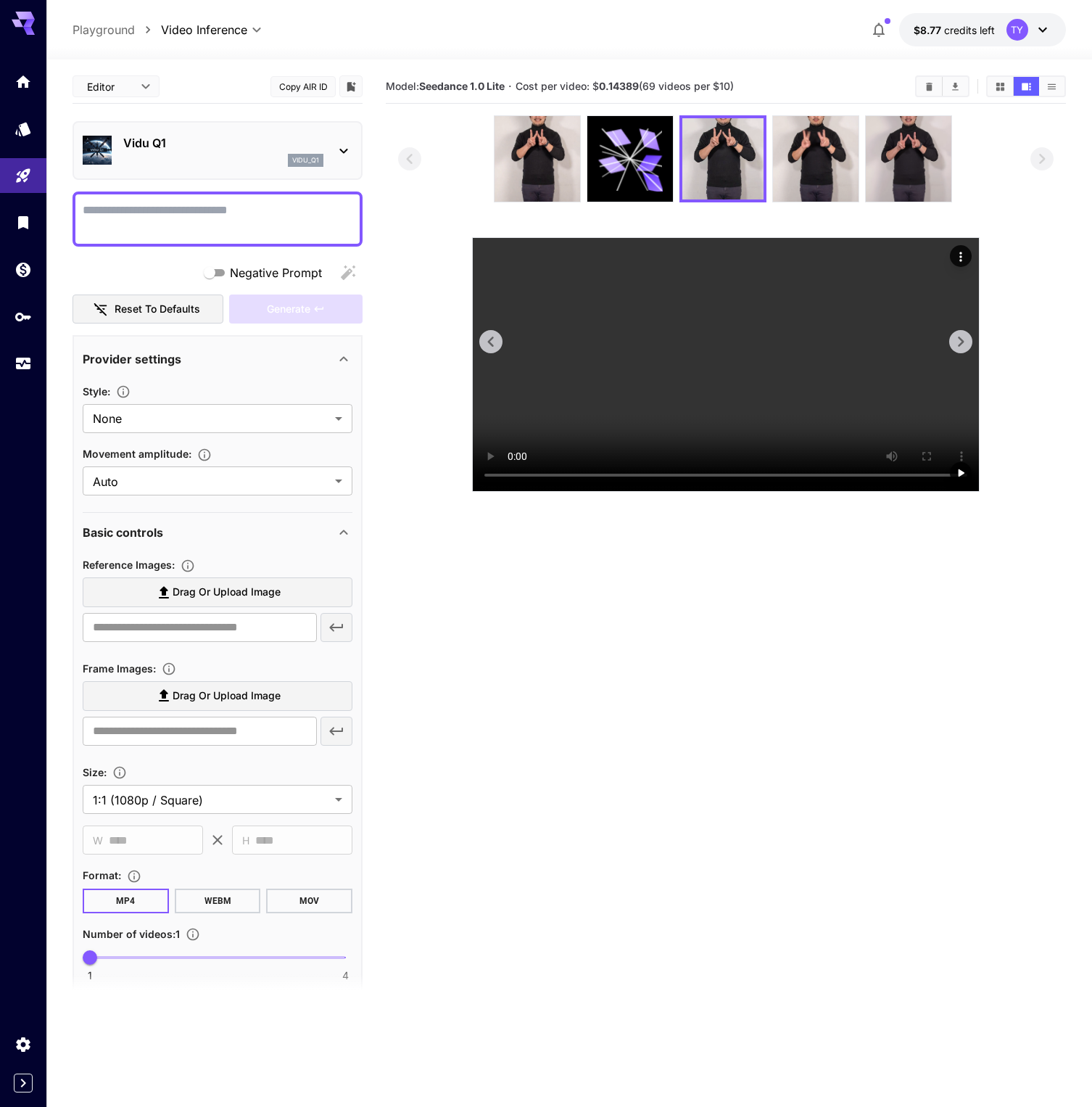
click at [720, 491] on video at bounding box center [726, 364] width 506 height 253
click at [555, 160] on img at bounding box center [537, 159] width 86 height 86
click at [686, 491] on video at bounding box center [726, 364] width 506 height 253
click at [745, 491] on video at bounding box center [726, 364] width 506 height 253
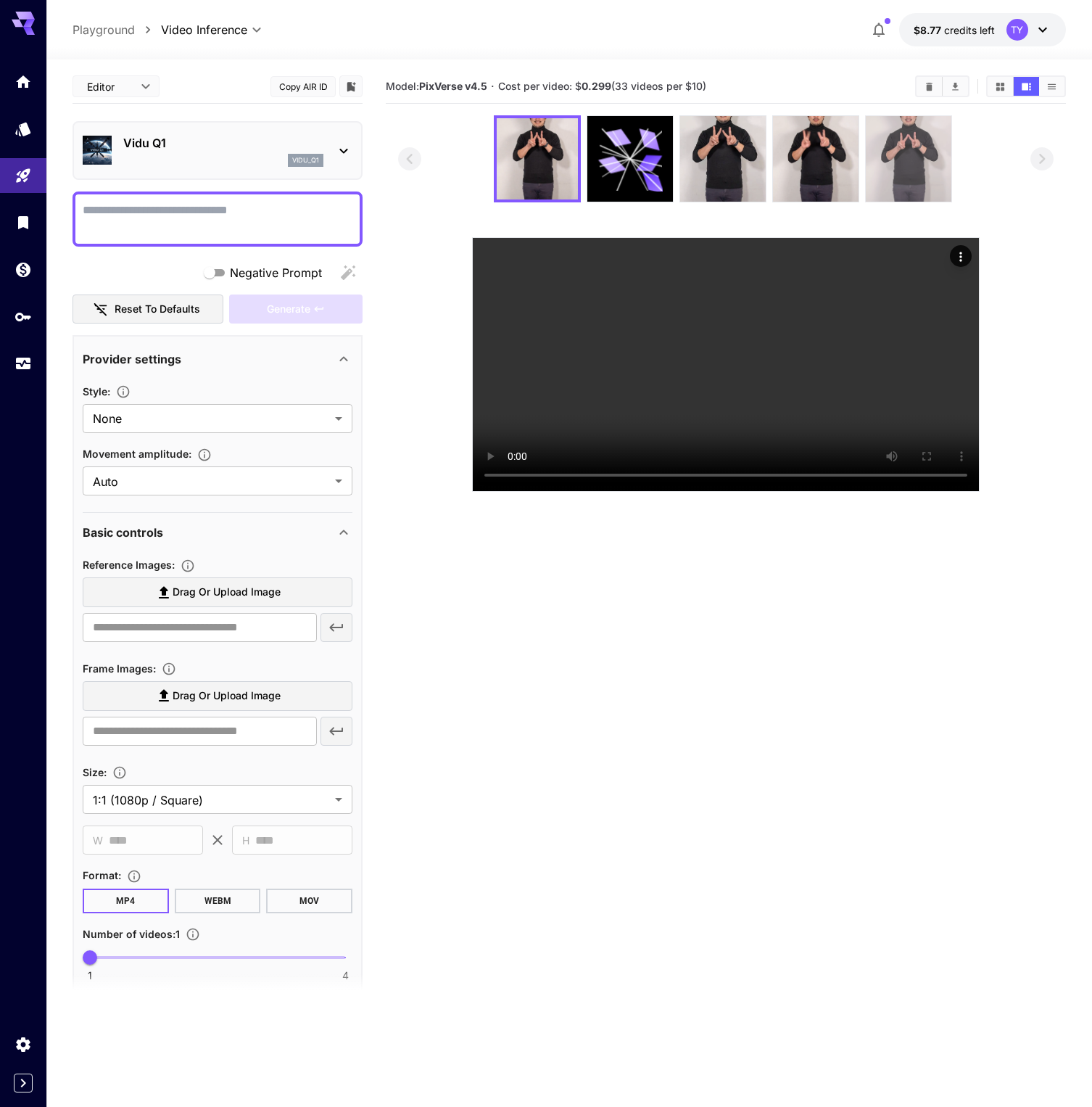
click at [881, 173] on img at bounding box center [909, 159] width 86 height 86
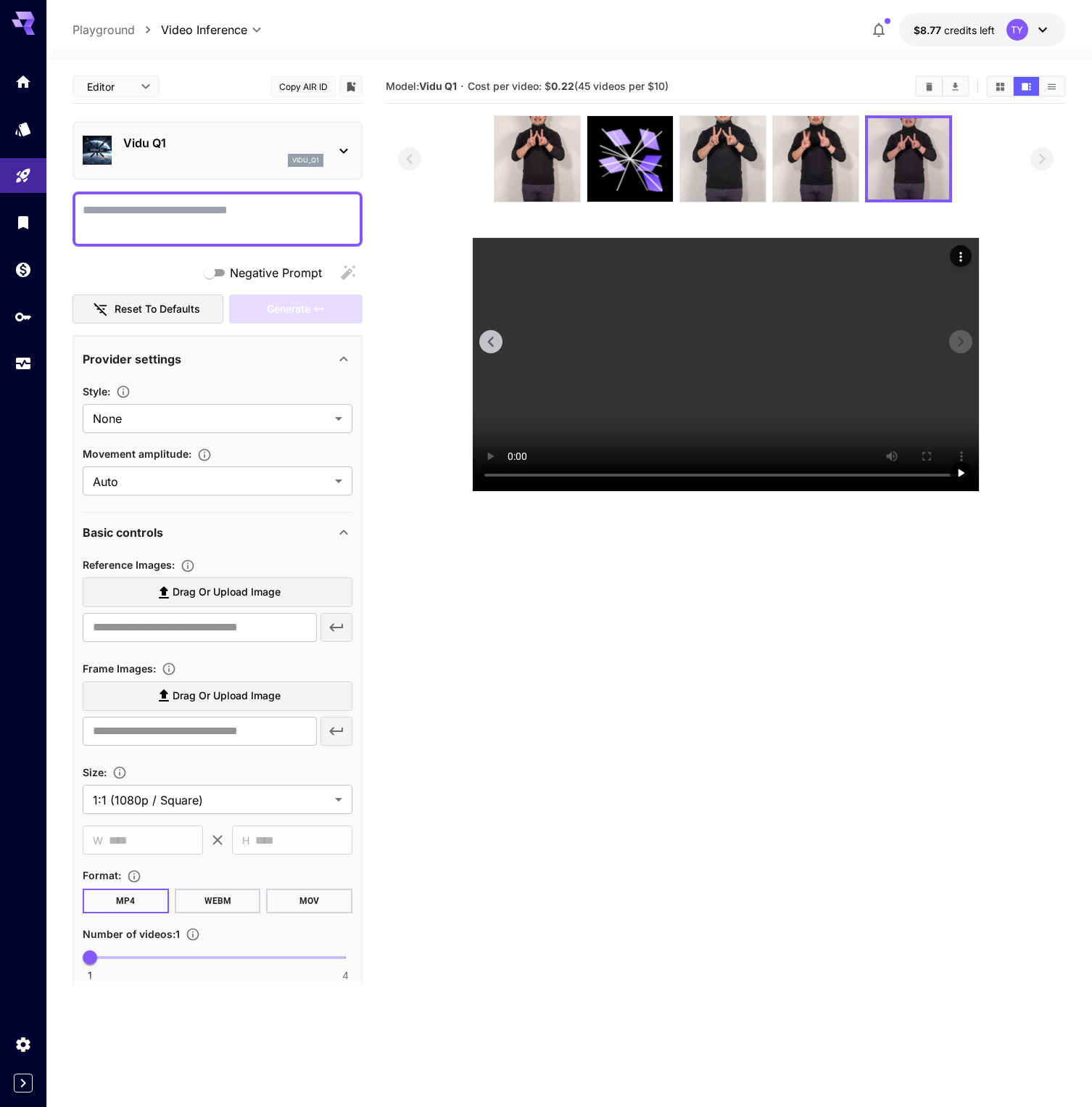
click at [700, 491] on video at bounding box center [726, 364] width 506 height 253
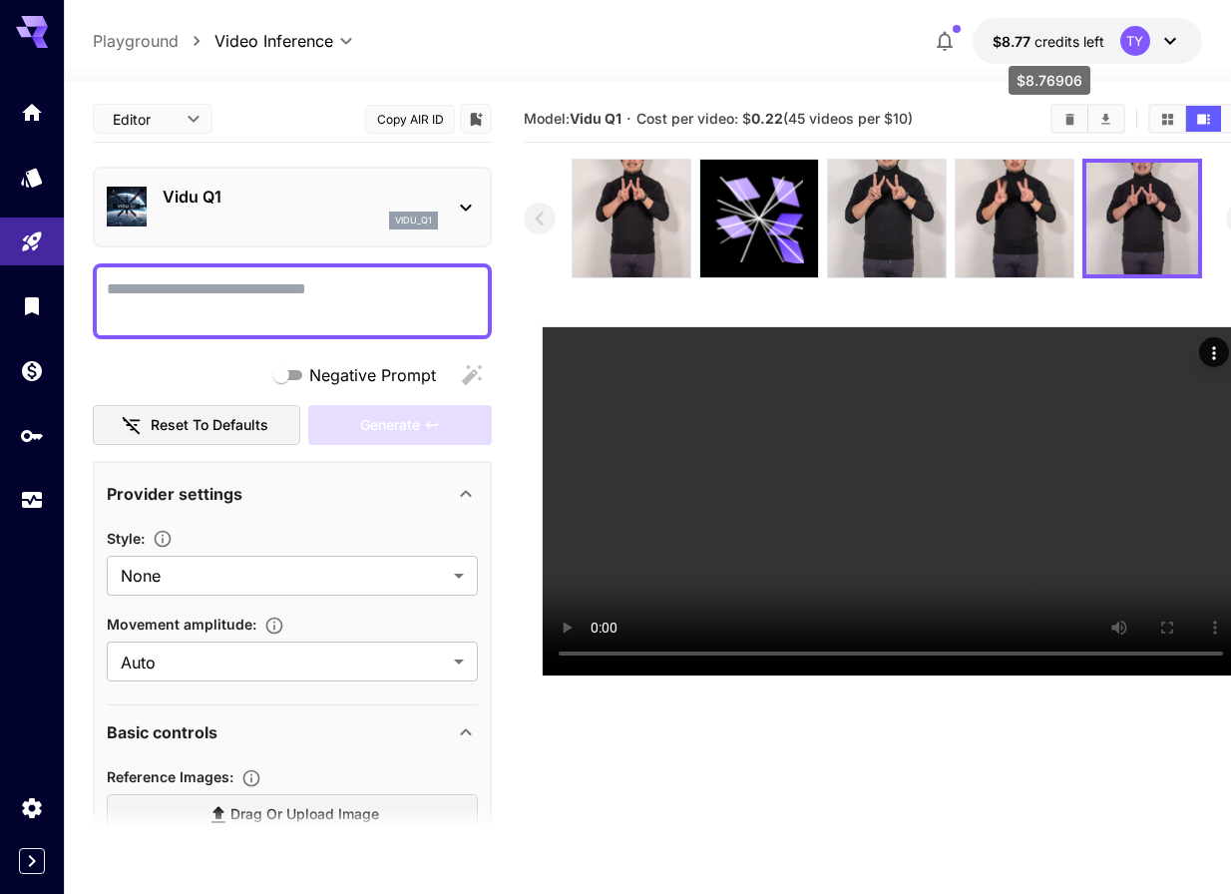
click at [1048, 43] on span "credits left" at bounding box center [1069, 41] width 70 height 17
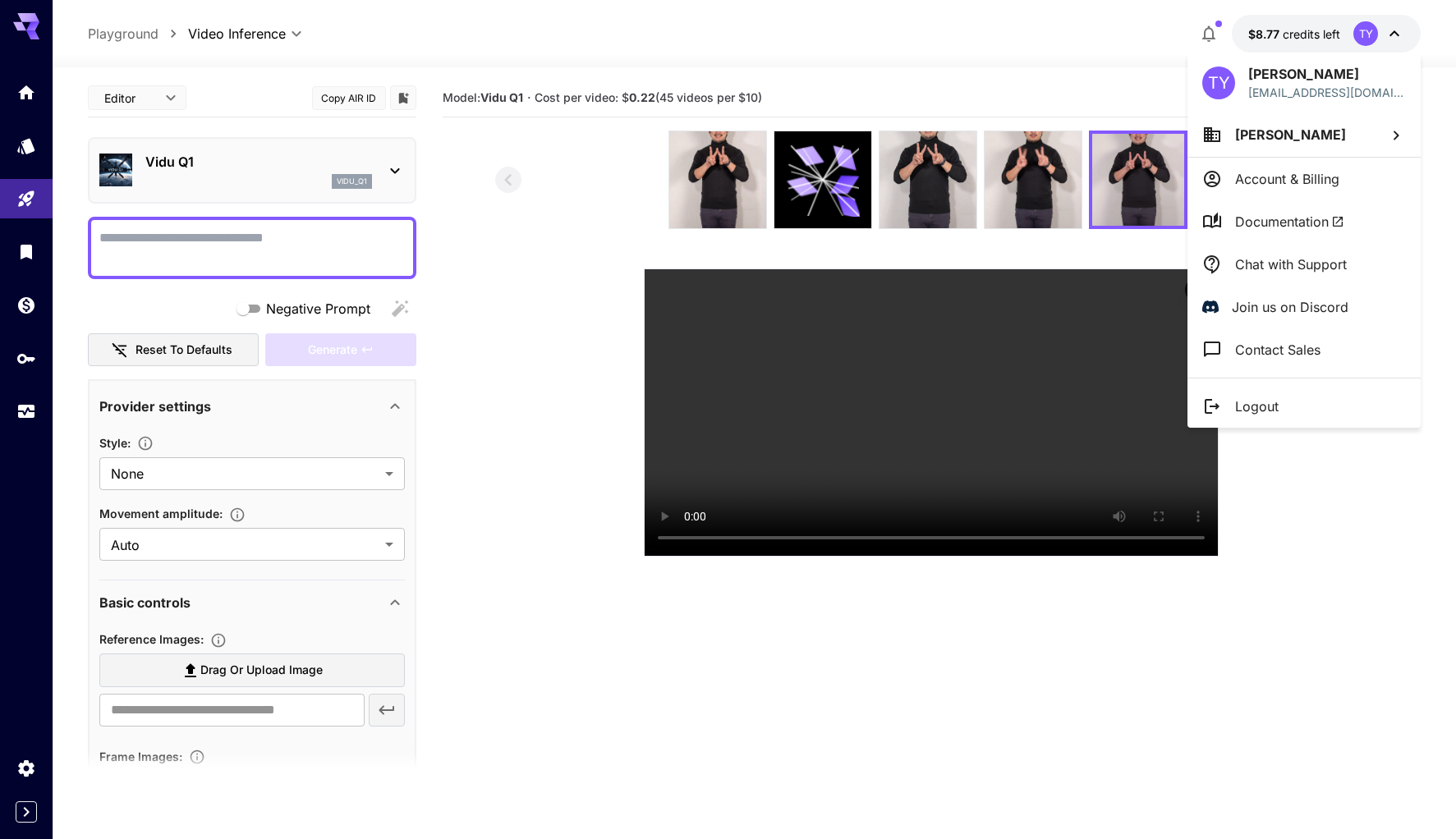
click at [1346, 687] on div at bounding box center [728, 419] width 1456 height 839
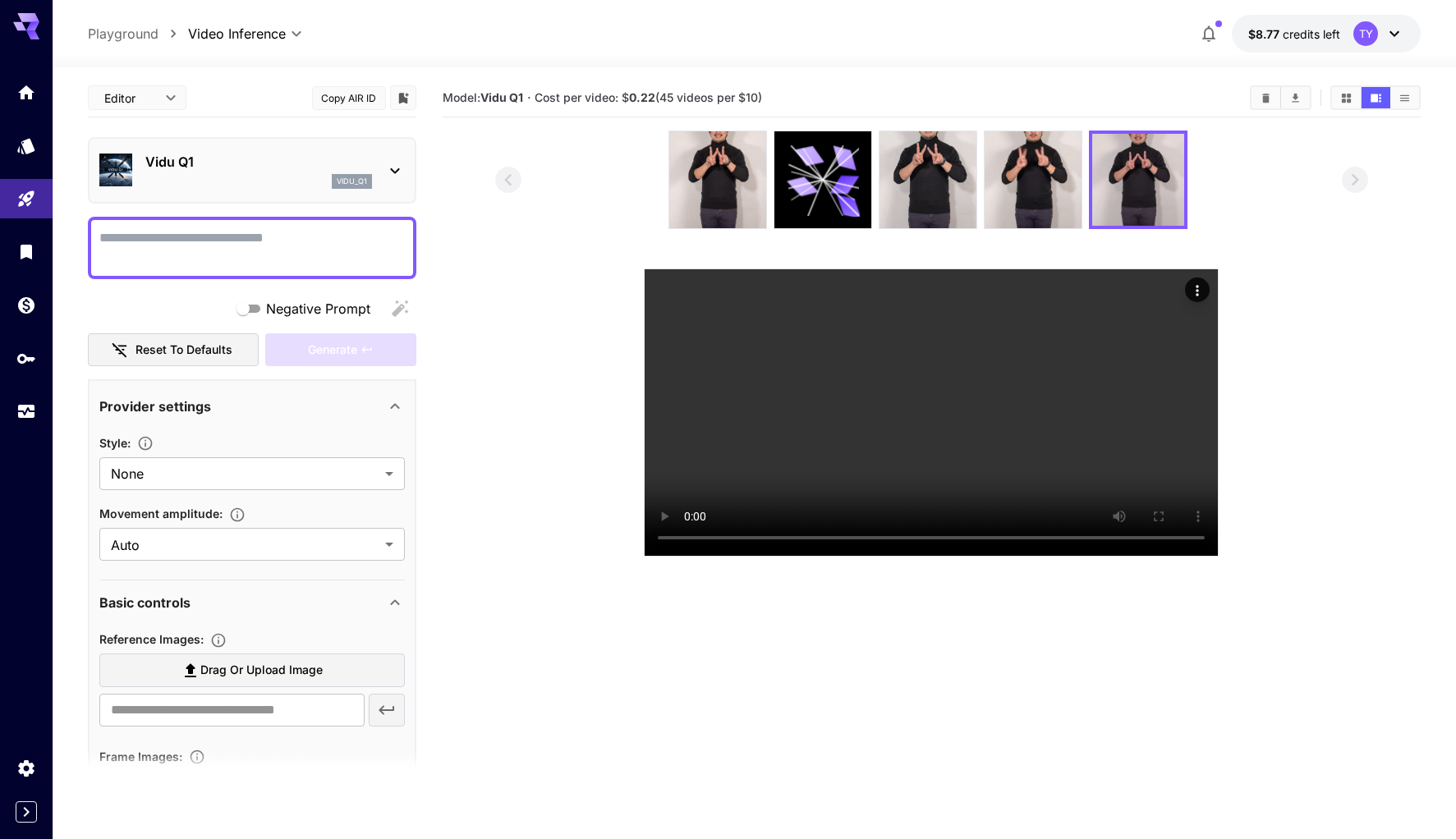
click at [270, 162] on p "Vidu Q1" at bounding box center [259, 162] width 226 height 20
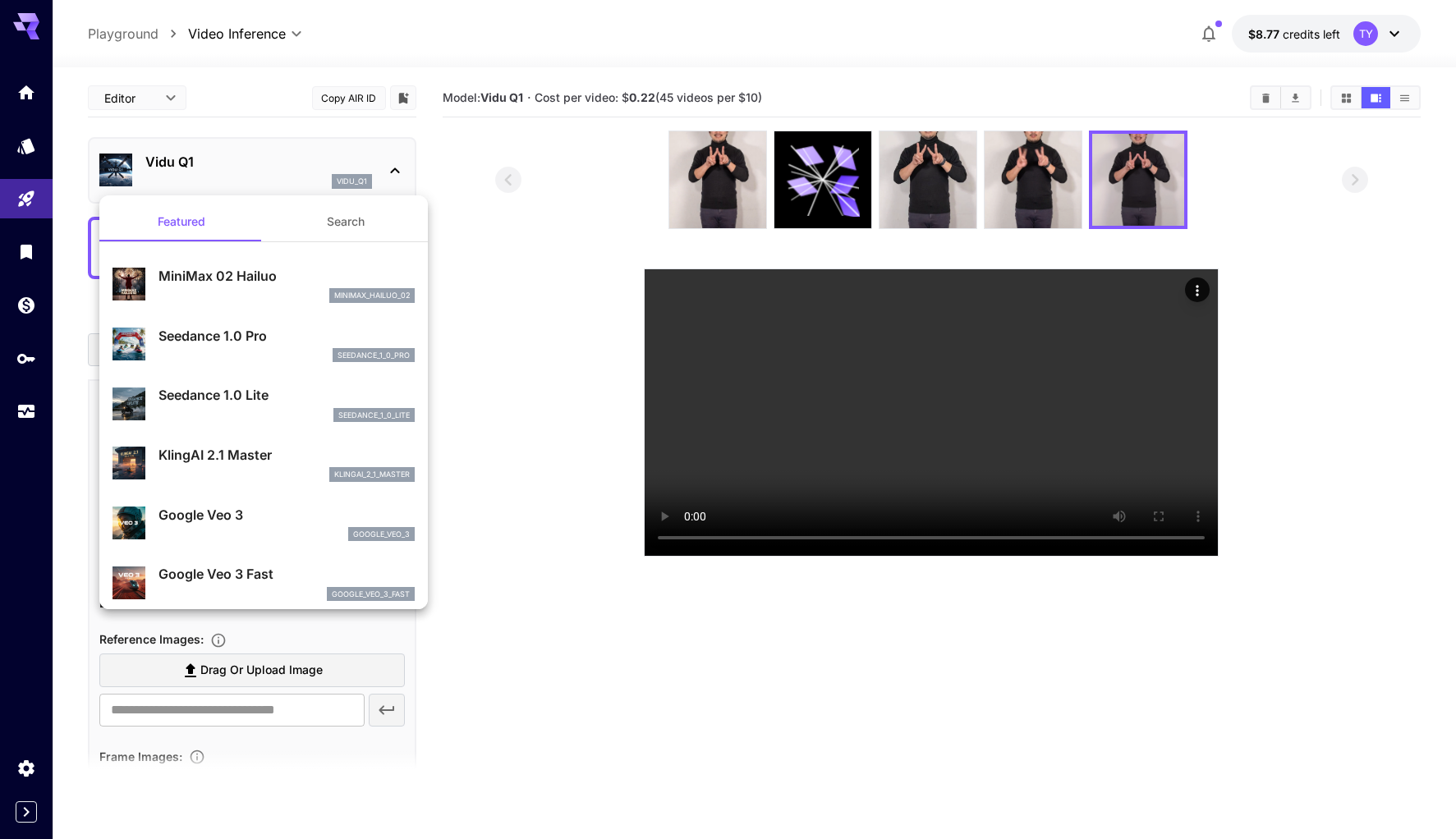
click at [262, 400] on p "Seedance 1.0 Lite" at bounding box center [286, 395] width 256 height 20
type input "**********"
type input "***"
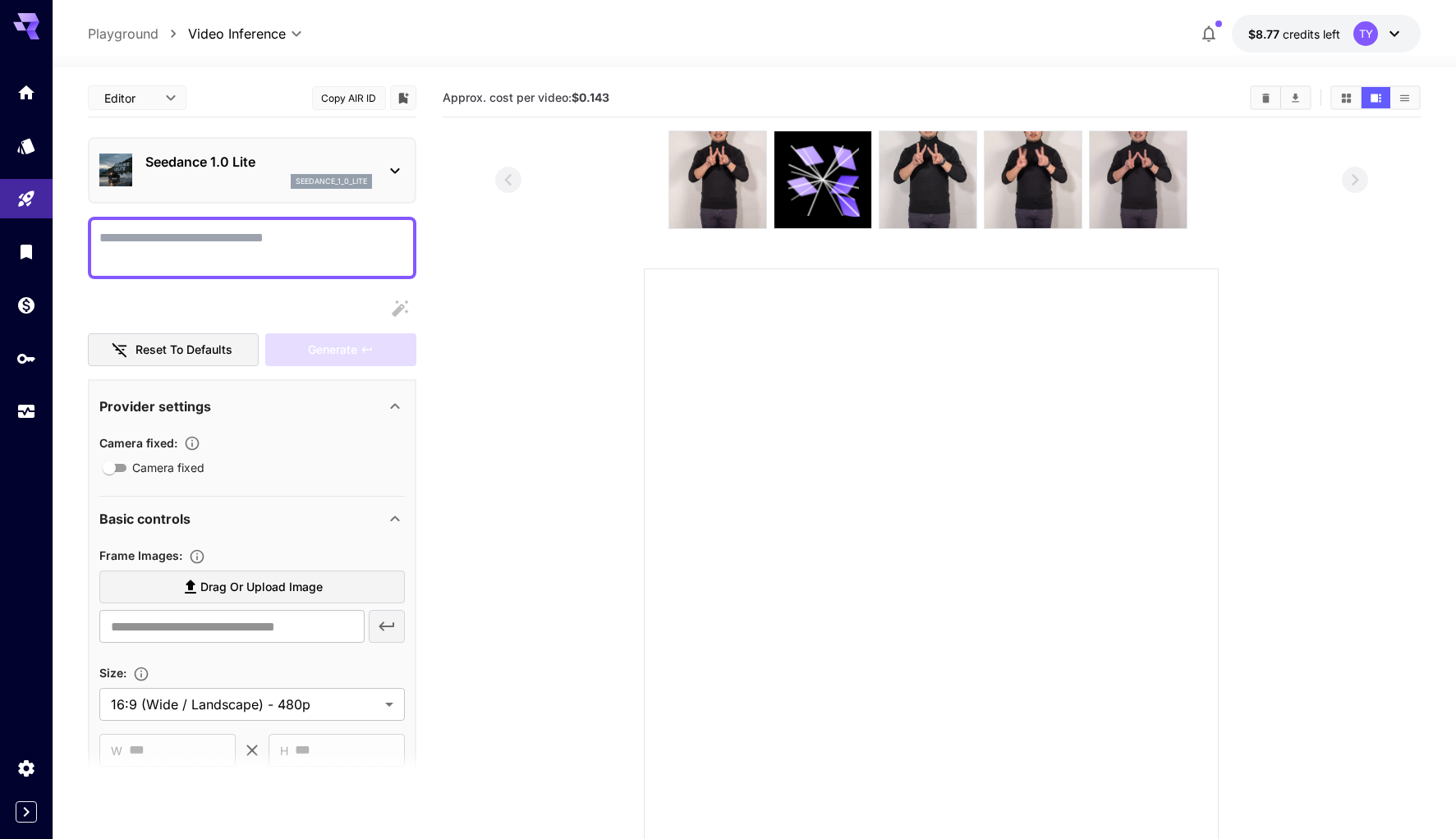
click at [254, 183] on div "seedance_1_0_lite" at bounding box center [259, 181] width 226 height 15
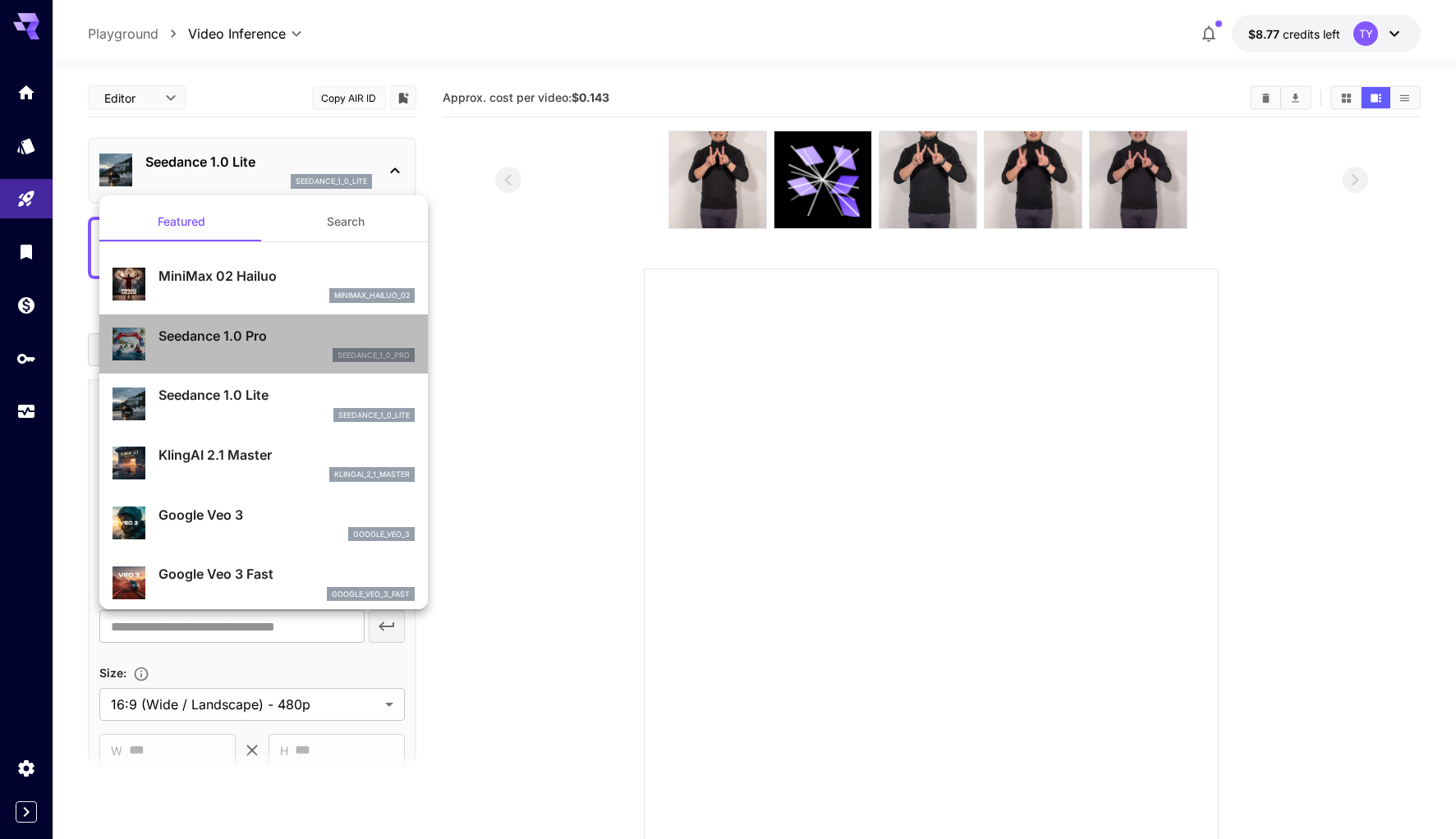
click at [265, 351] on div "seedance_1_0_pro" at bounding box center [286, 356] width 256 height 15
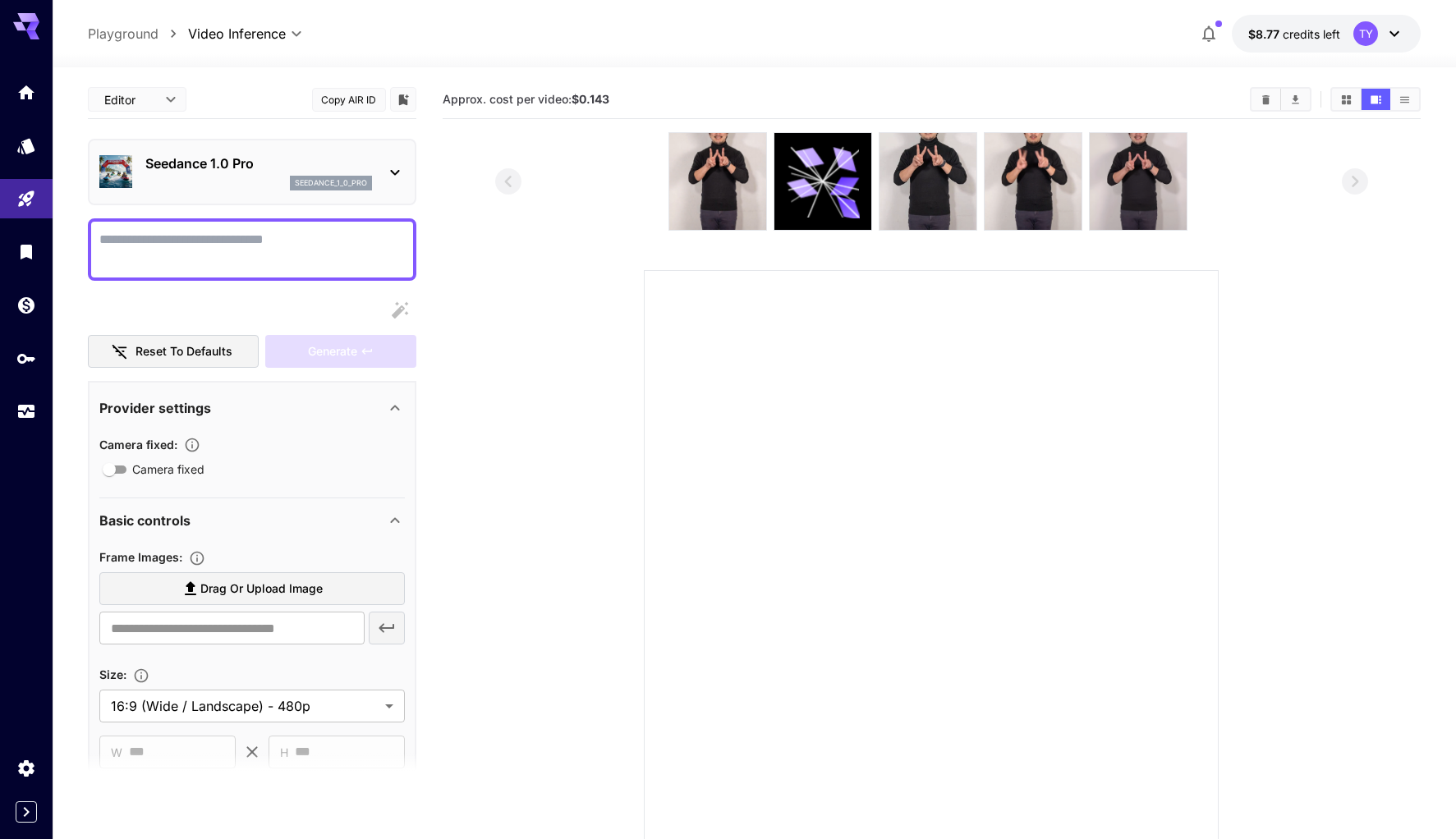
click at [216, 178] on div "seedance_1_0_pro" at bounding box center [259, 183] width 226 height 15
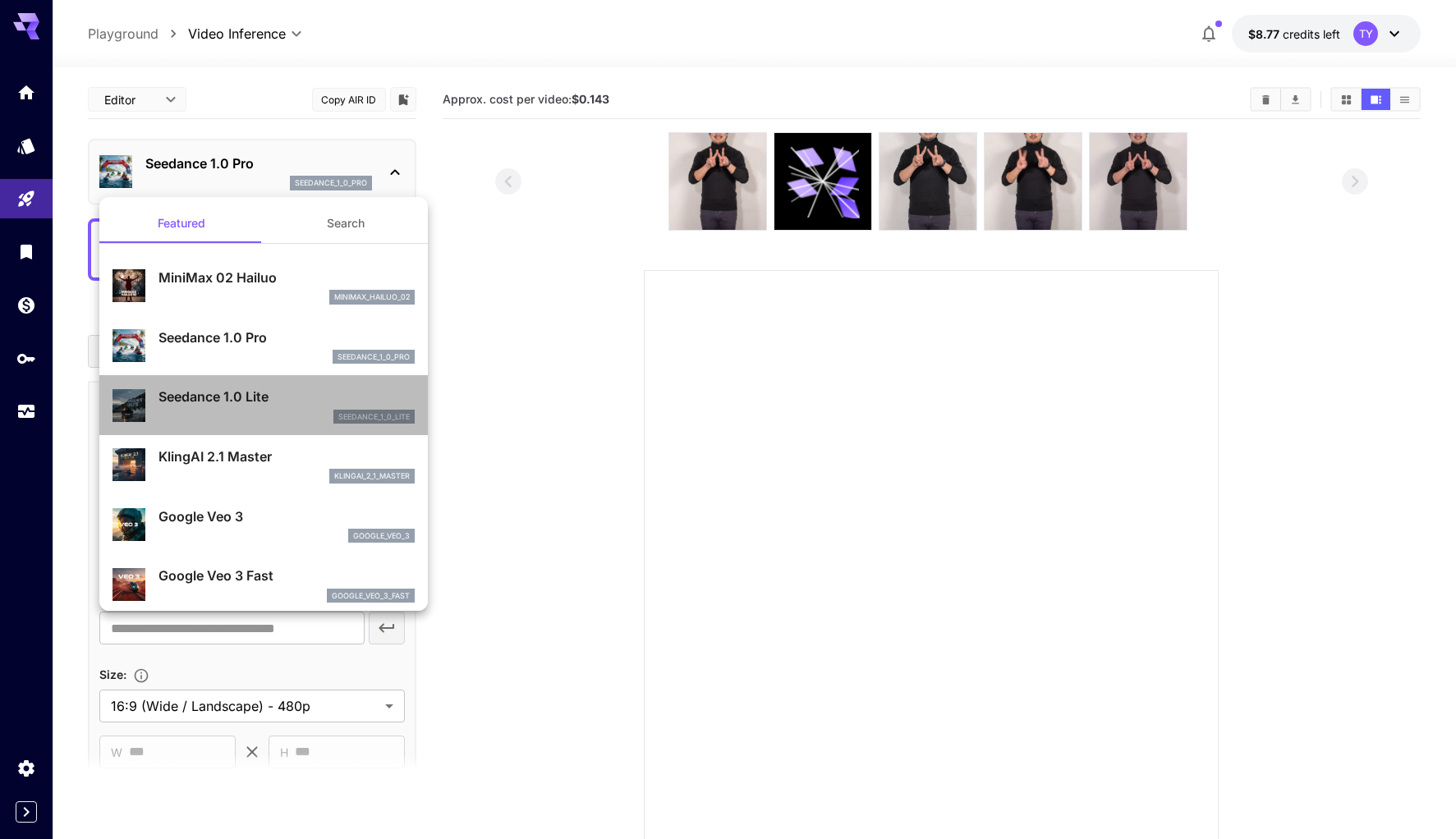
click at [257, 402] on p "Seedance 1.0 Lite" at bounding box center [286, 397] width 256 height 20
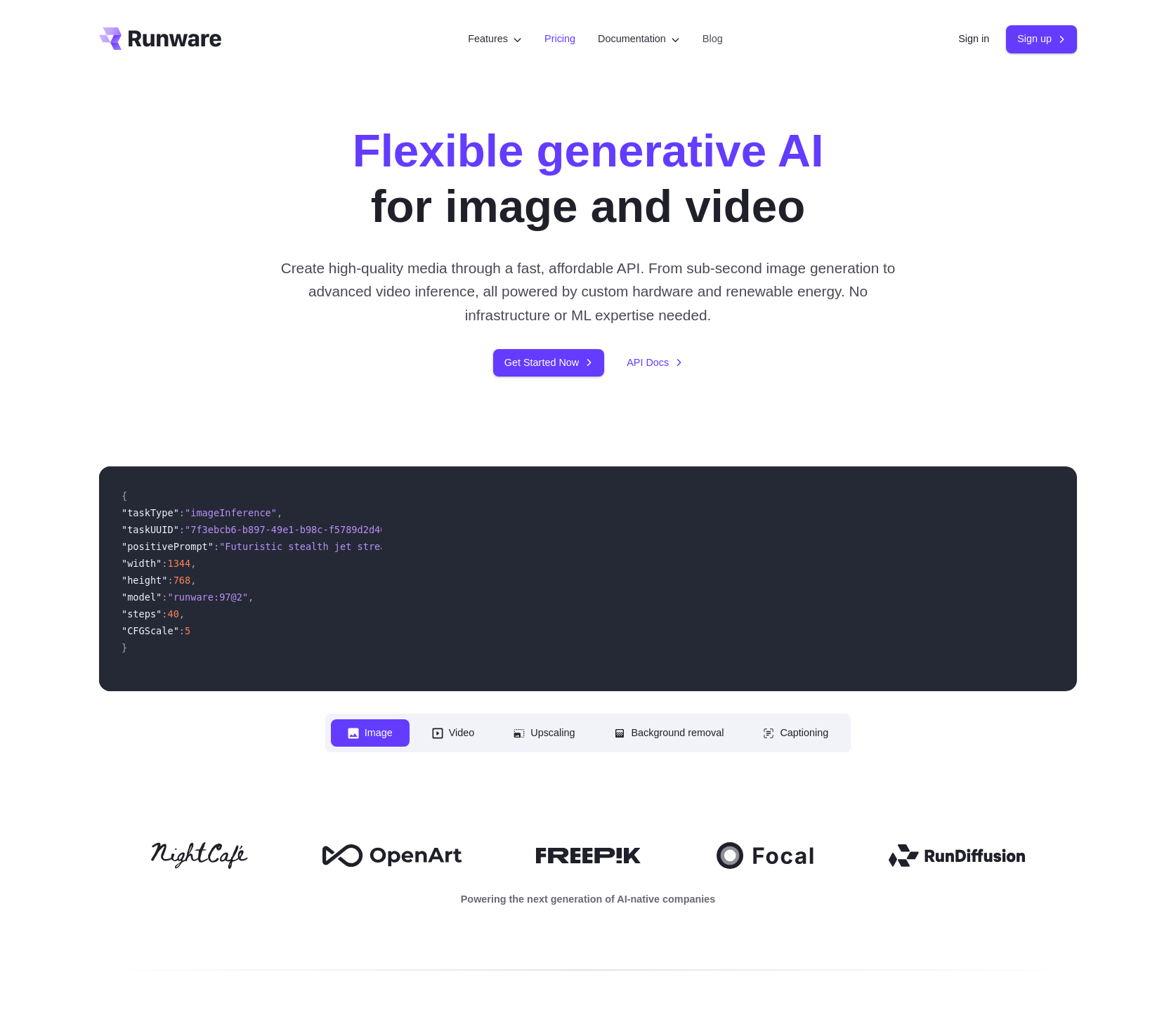
click at [544, 36] on link "Pricing" at bounding box center [560, 39] width 31 height 16
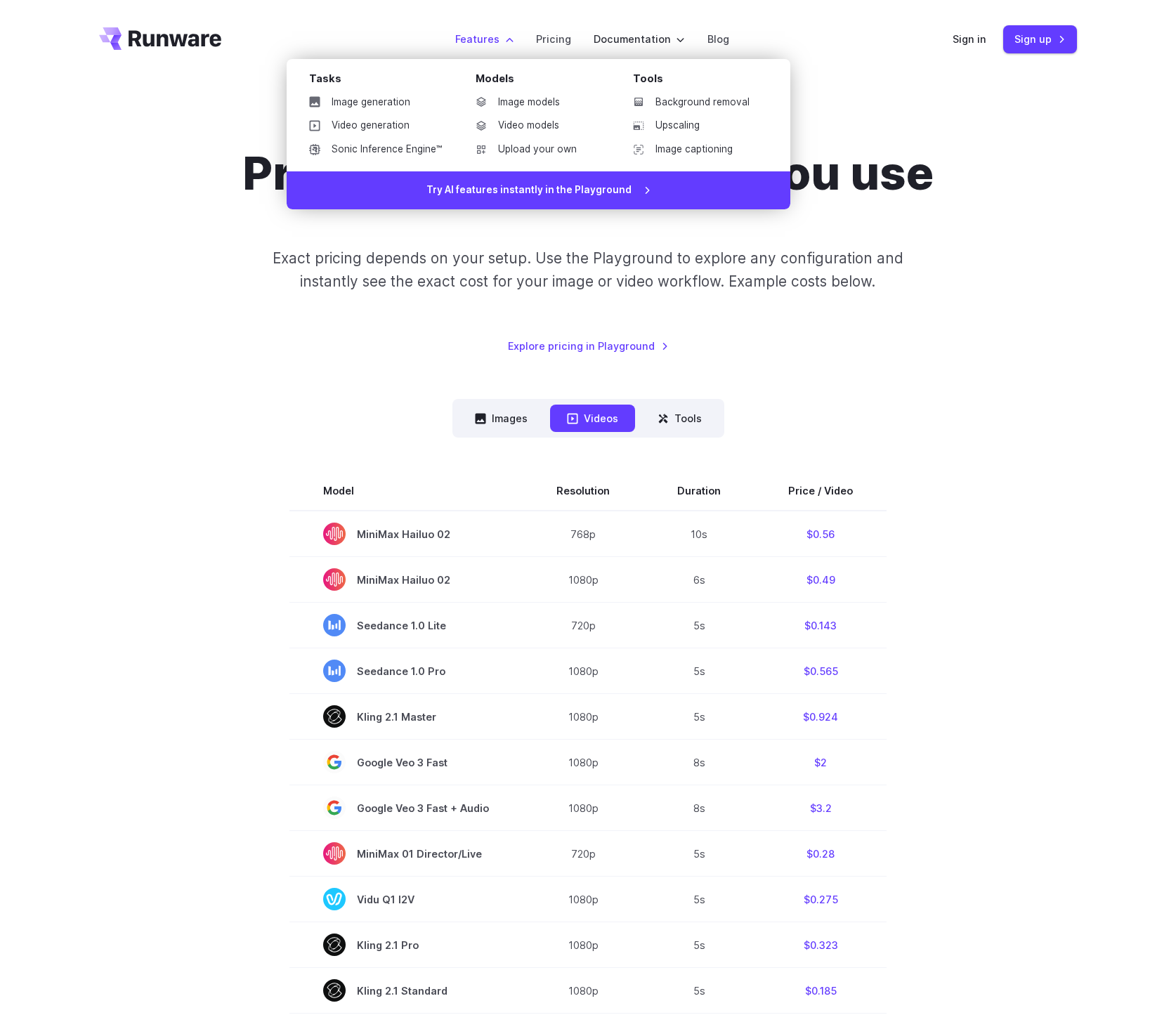
click at [488, 46] on label "Features" at bounding box center [484, 39] width 58 height 16
click at [509, 125] on link "Video models" at bounding box center [537, 126] width 146 height 21
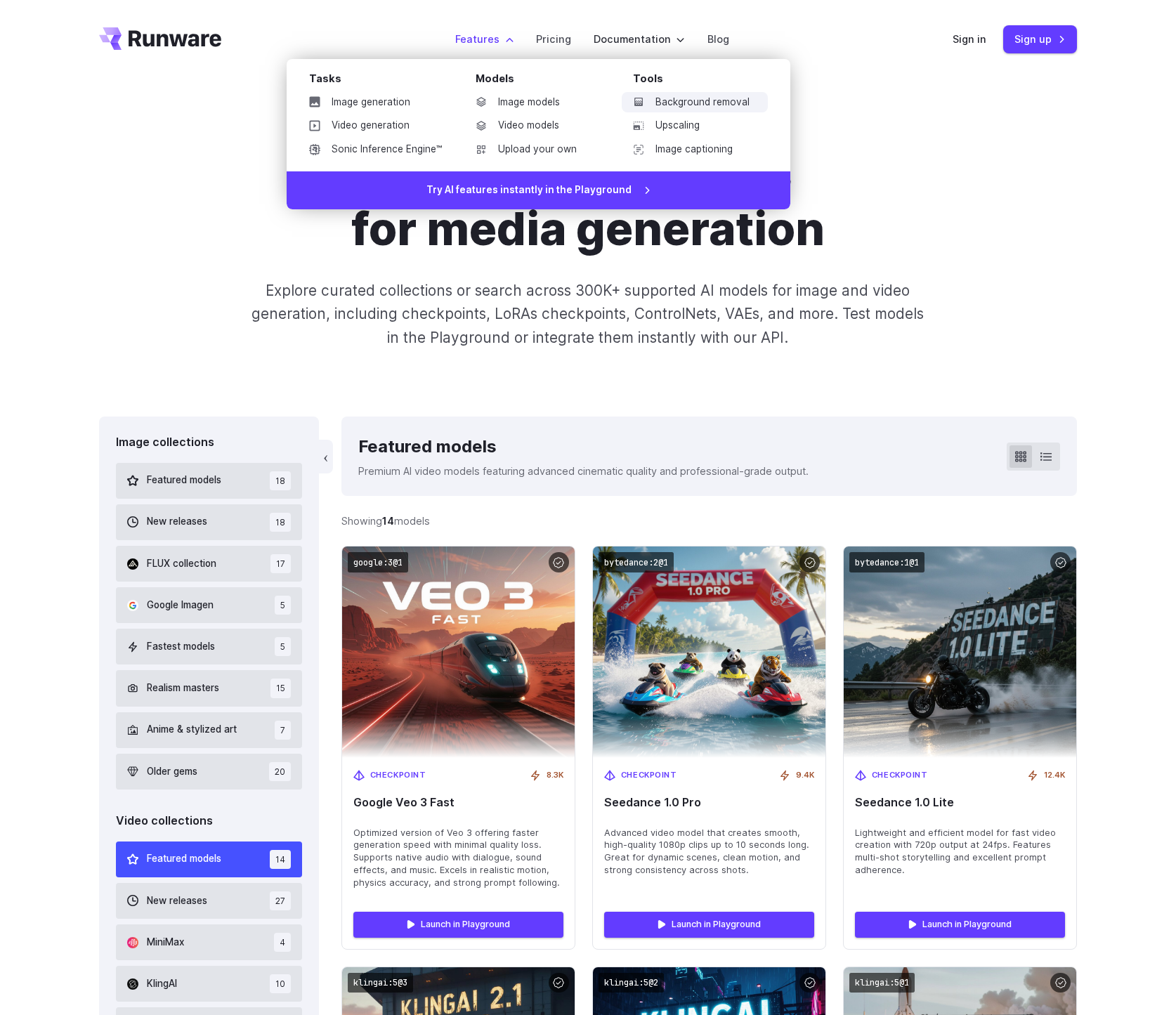
click at [735, 104] on link "Background removal" at bounding box center [694, 103] width 146 height 21
